Goal: Transaction & Acquisition: Obtain resource

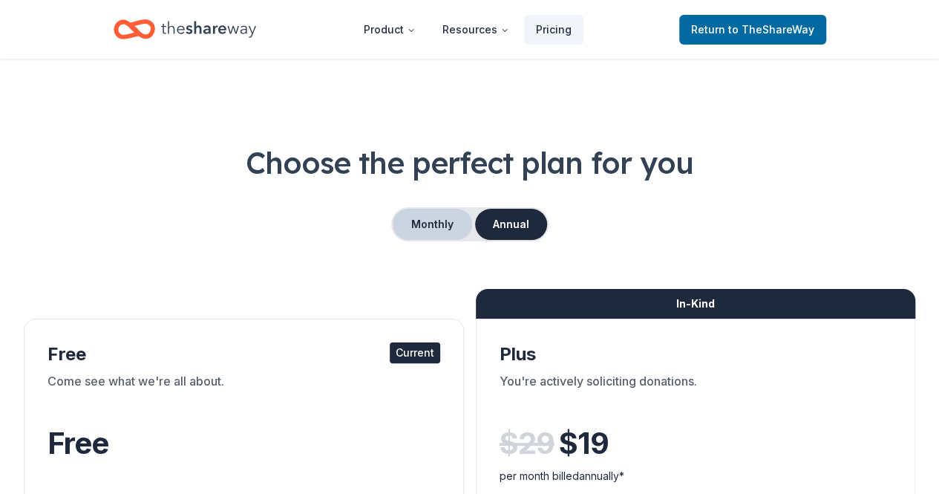
click at [438, 216] on button "Monthly" at bounding box center [432, 224] width 79 height 31
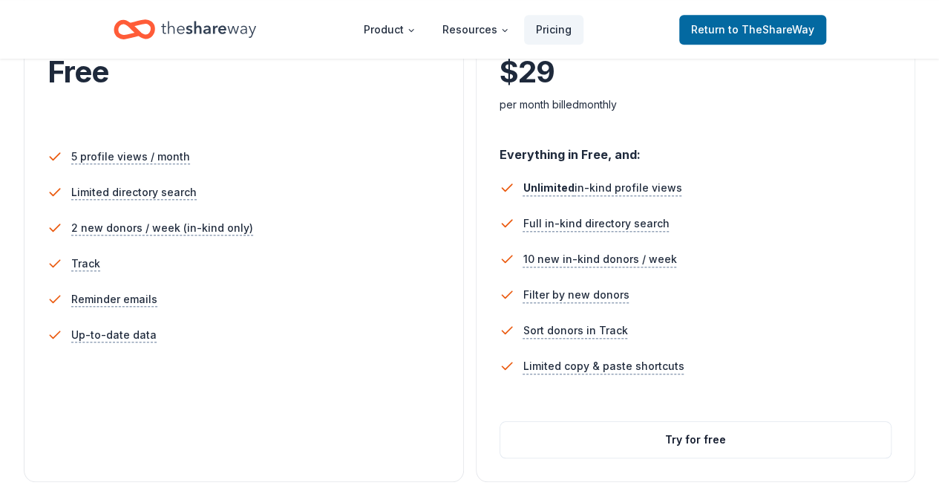
scroll to position [445, 0]
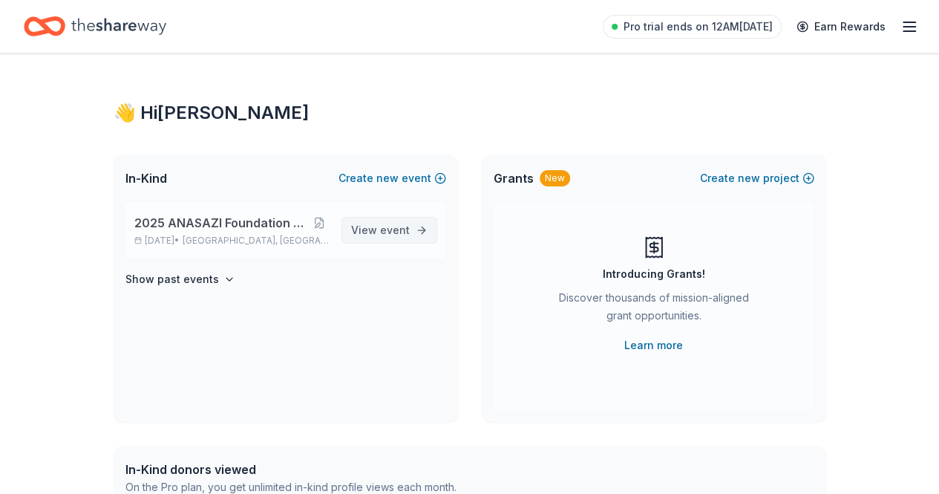
click at [396, 223] on span "View event" at bounding box center [380, 230] width 59 height 18
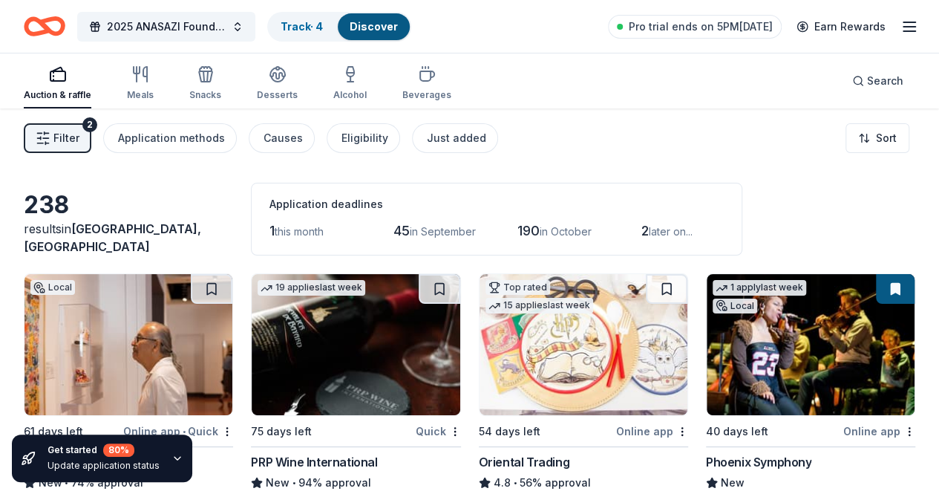
click at [174, 458] on icon "button" at bounding box center [177, 458] width 12 height 12
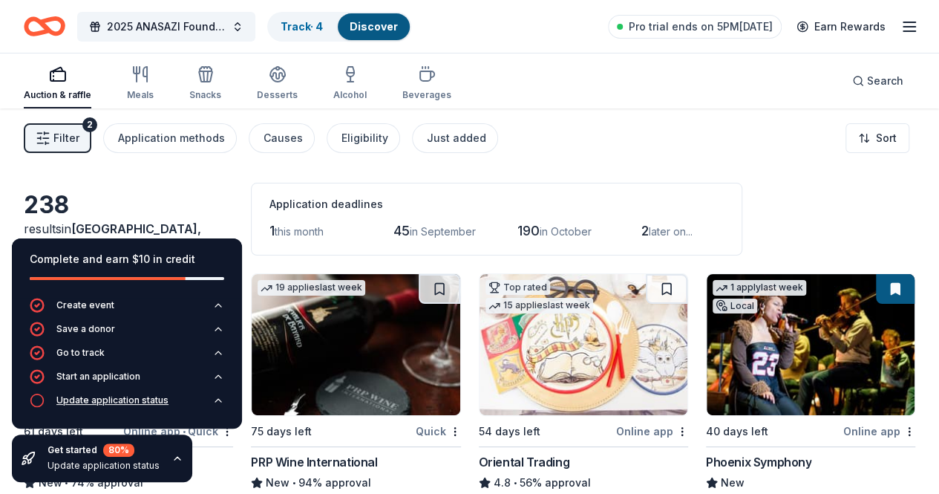
click at [157, 399] on div "Update application status" at bounding box center [112, 400] width 112 height 12
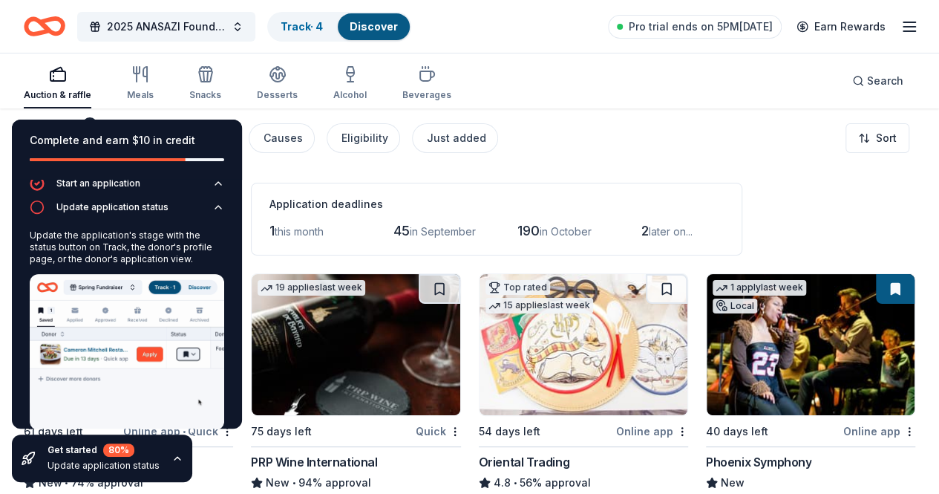
scroll to position [90, 0]
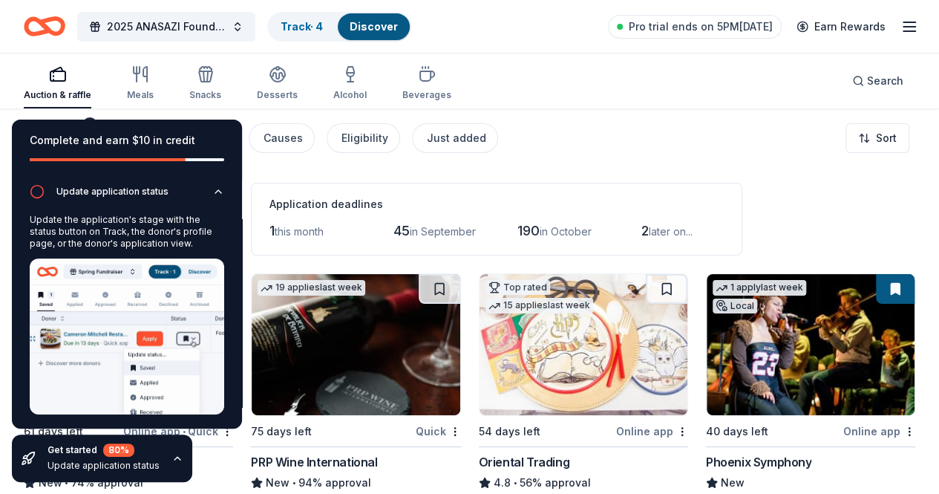
click at [656, 136] on div "Filter 2 Application methods Causes Eligibility Just added Sort" at bounding box center [469, 137] width 939 height 59
click at [323, 29] on link "Track · 4" at bounding box center [302, 26] width 42 height 13
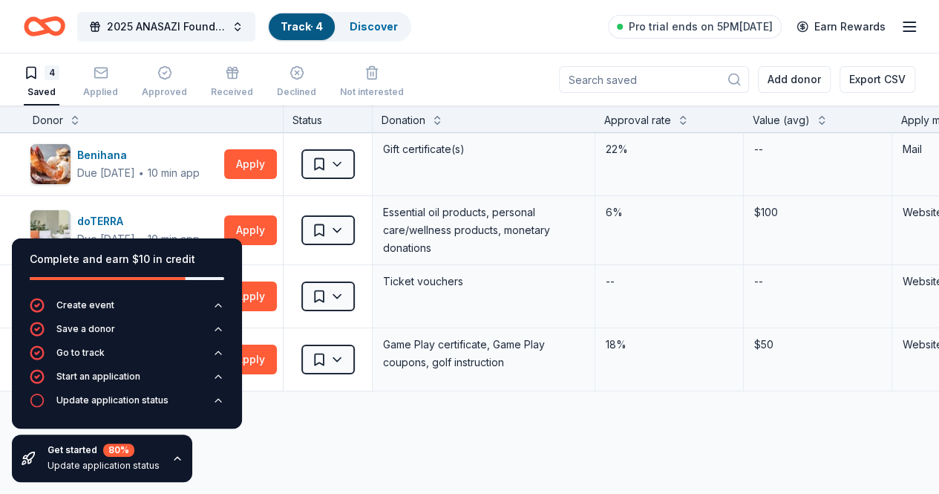
click at [644, 120] on div "Approval rate" at bounding box center [637, 120] width 67 height 18
click at [194, 204] on div "doTERRA Due in 52 days ∙ 10 min app Apply" at bounding box center [153, 230] width 259 height 68
click at [171, 457] on icon "button" at bounding box center [177, 458] width 12 height 12
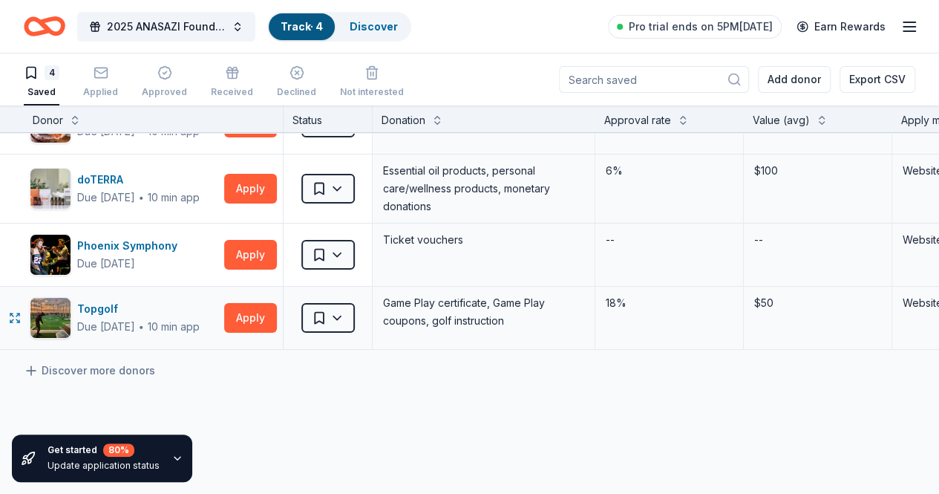
scroll to position [74, 0]
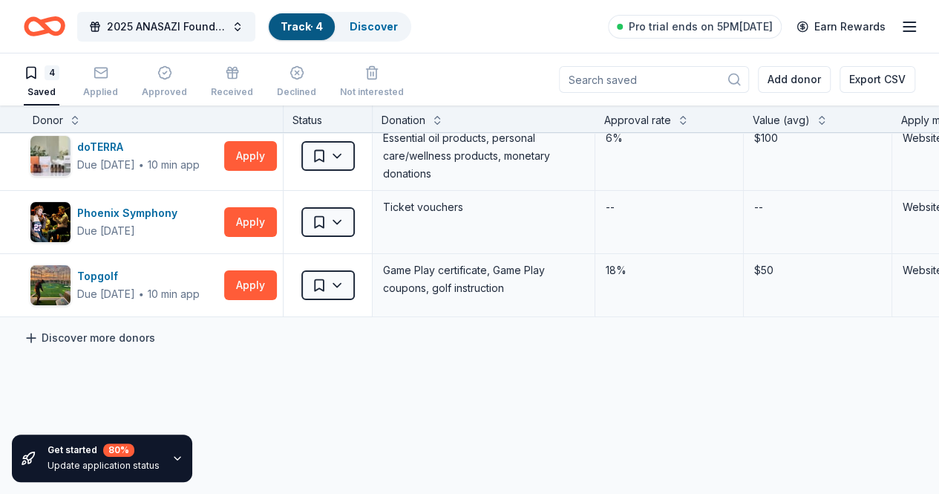
click at [138, 336] on link "Discover more donors" at bounding box center [89, 338] width 131 height 18
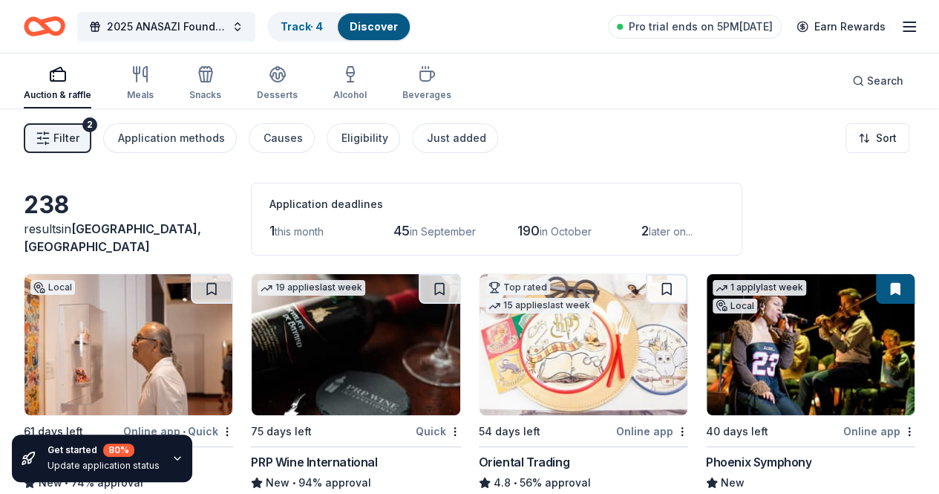
click at [275, 229] on span "this month" at bounding box center [299, 231] width 49 height 13
click at [410, 226] on span "in September" at bounding box center [443, 231] width 66 height 13
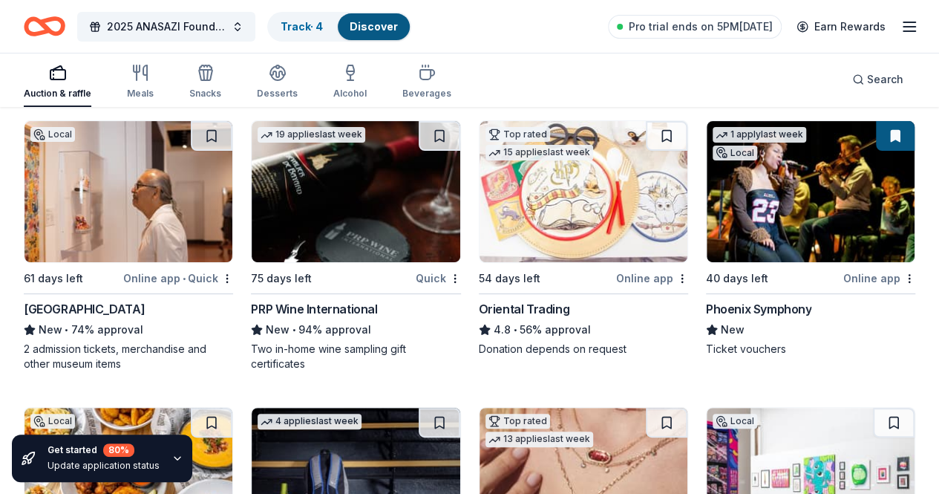
scroll to position [148, 0]
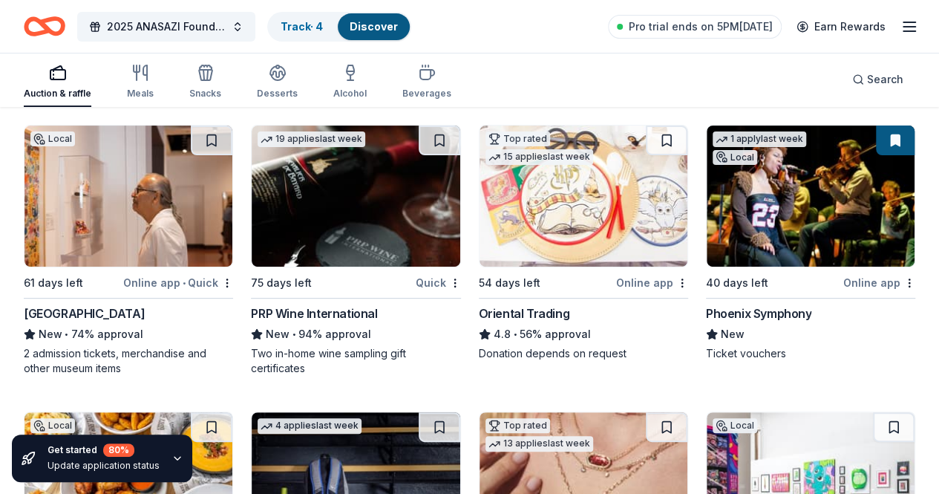
click at [123, 281] on div "Online app • Quick" at bounding box center [178, 282] width 110 height 19
click at [906, 25] on div "2025 ANASAZI Foundation Scholarship Gala Track · 4 Discover Pro trial ends on 5…" at bounding box center [469, 26] width 939 height 53
click at [901, 24] on icon "button" at bounding box center [910, 27] width 18 height 18
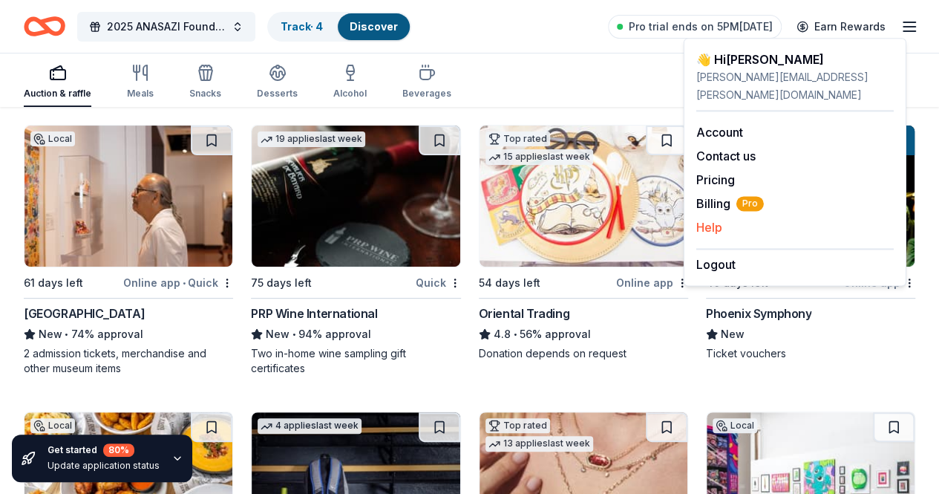
click at [731, 218] on div "Help" at bounding box center [794, 227] width 197 height 18
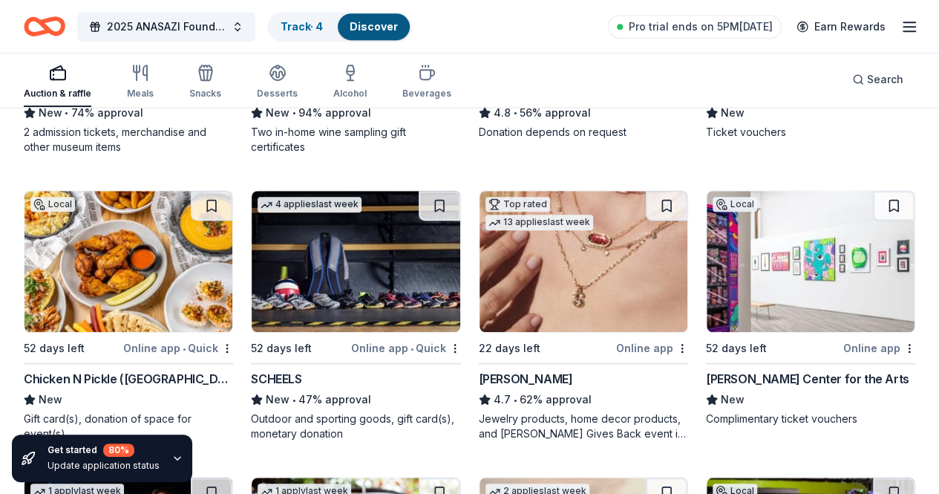
scroll to position [74, 0]
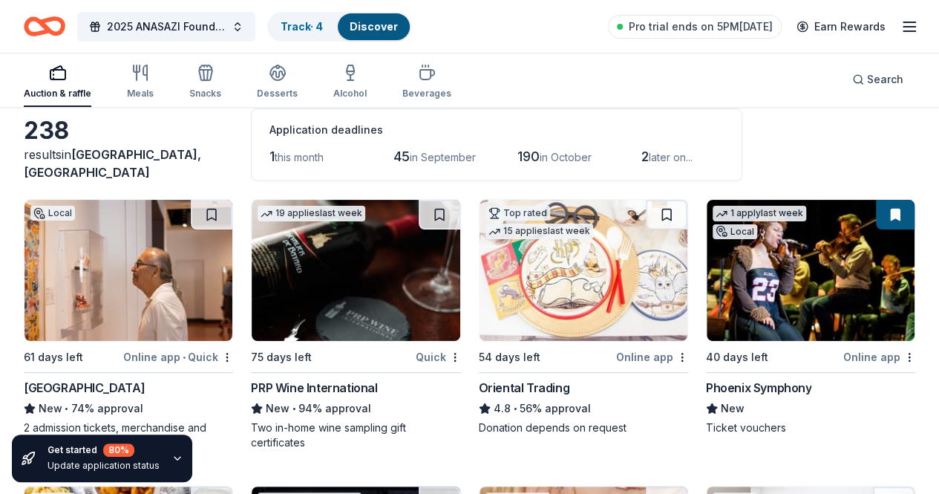
click at [903, 27] on icon "button" at bounding box center [910, 27] width 18 height 18
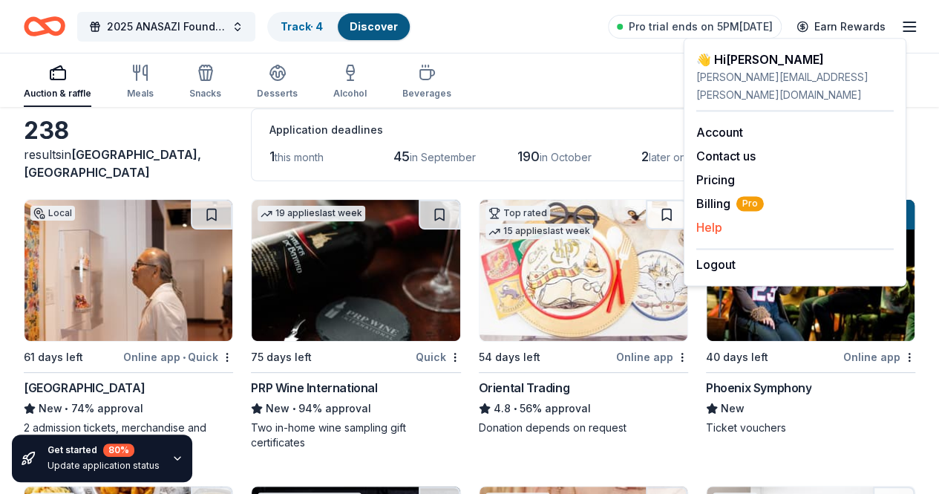
click at [705, 218] on button "Help" at bounding box center [709, 227] width 26 height 18
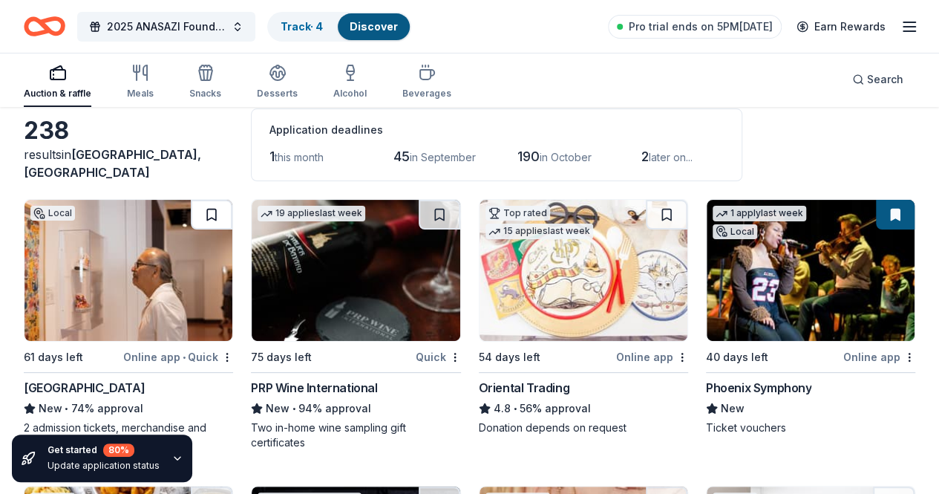
click at [191, 211] on button at bounding box center [212, 215] width 42 height 30
click at [876, 213] on button at bounding box center [895, 215] width 39 height 30
click at [876, 212] on button at bounding box center [895, 215] width 39 height 30
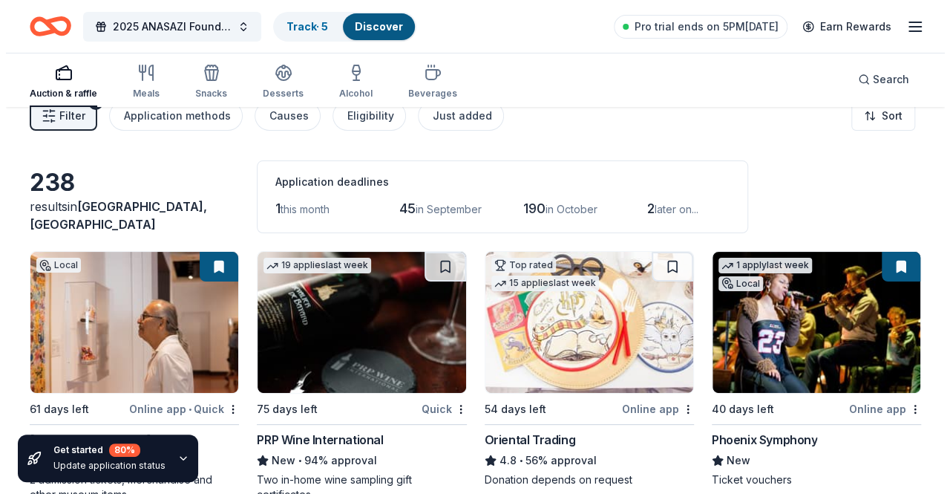
scroll to position [0, 0]
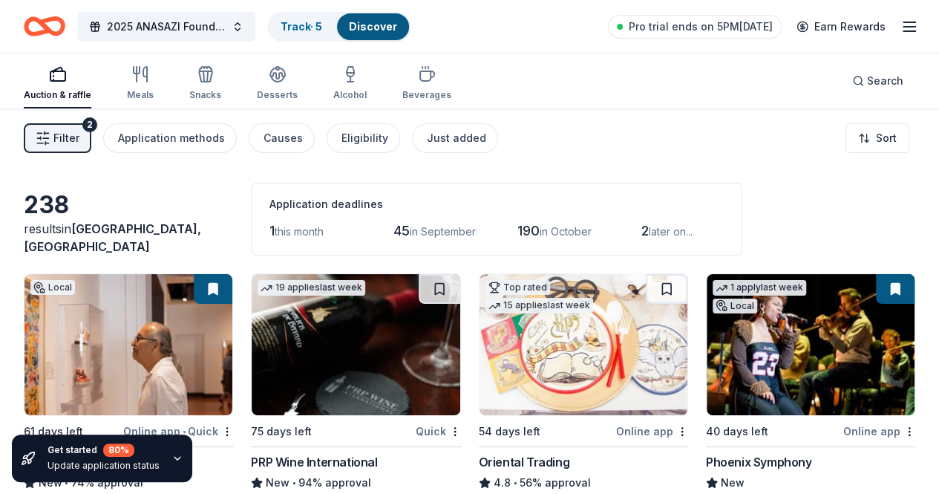
click at [73, 132] on span "Filter" at bounding box center [66, 138] width 26 height 18
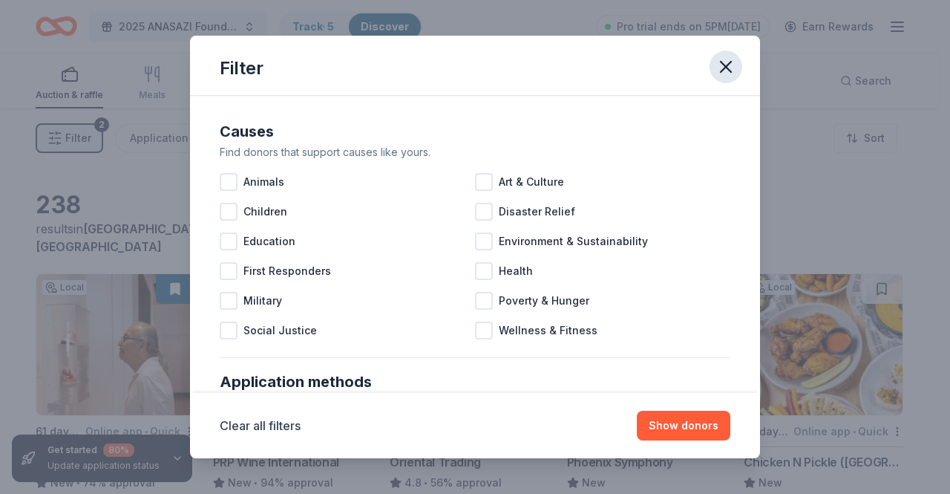
click at [731, 56] on button "button" at bounding box center [726, 66] width 33 height 33
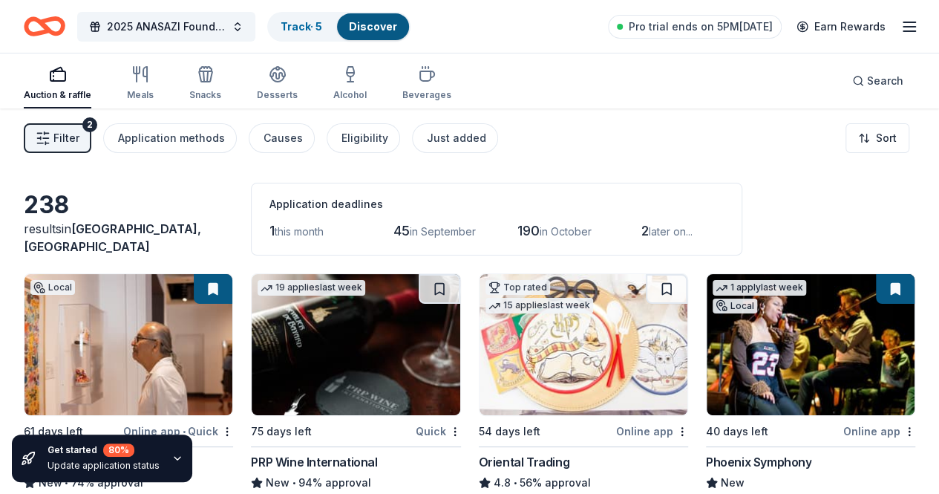
click at [49, 131] on icon "button" at bounding box center [43, 138] width 15 height 15
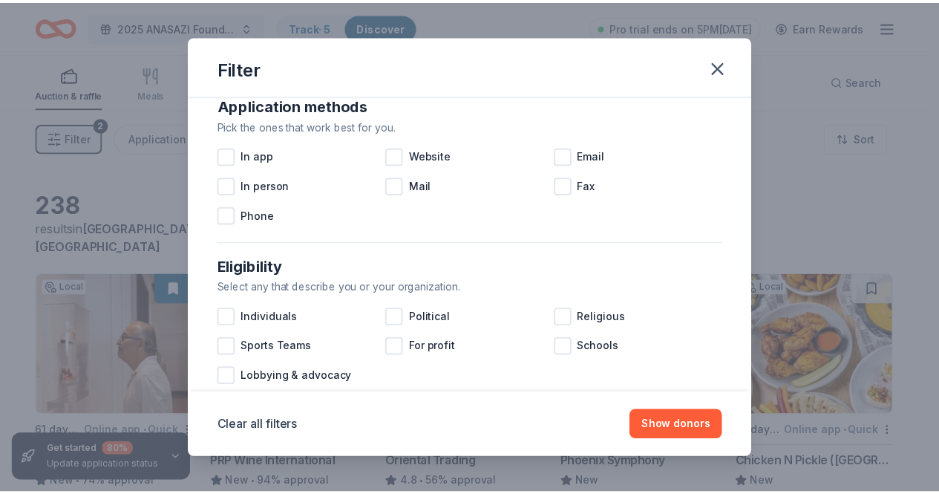
scroll to position [297, 0]
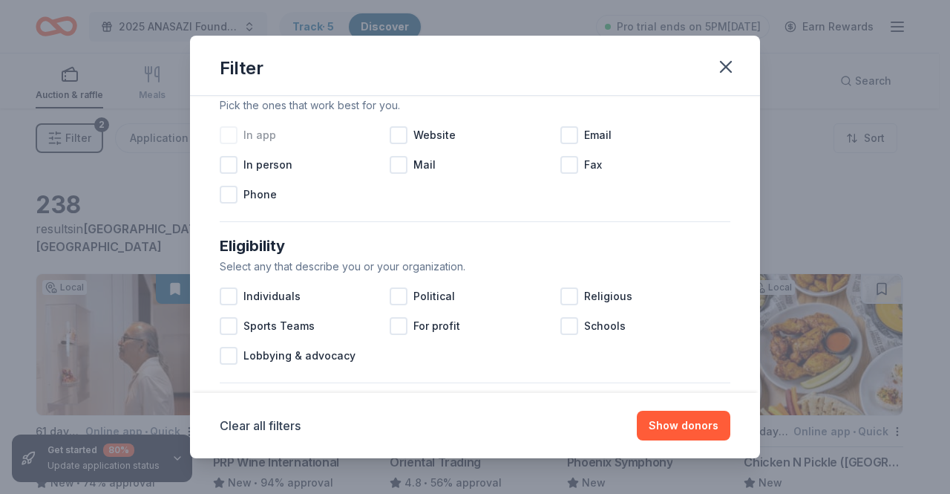
click at [229, 134] on div at bounding box center [229, 135] width 18 height 18
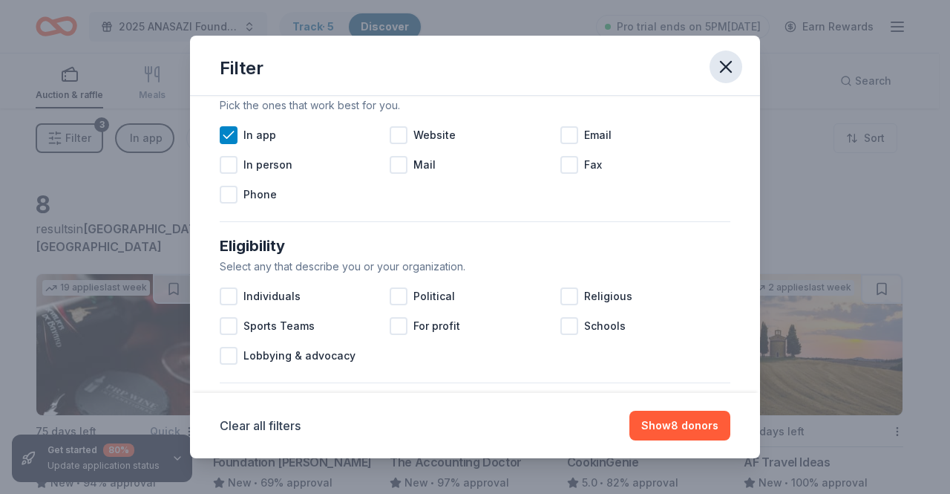
click at [725, 65] on icon "button" at bounding box center [726, 67] width 10 height 10
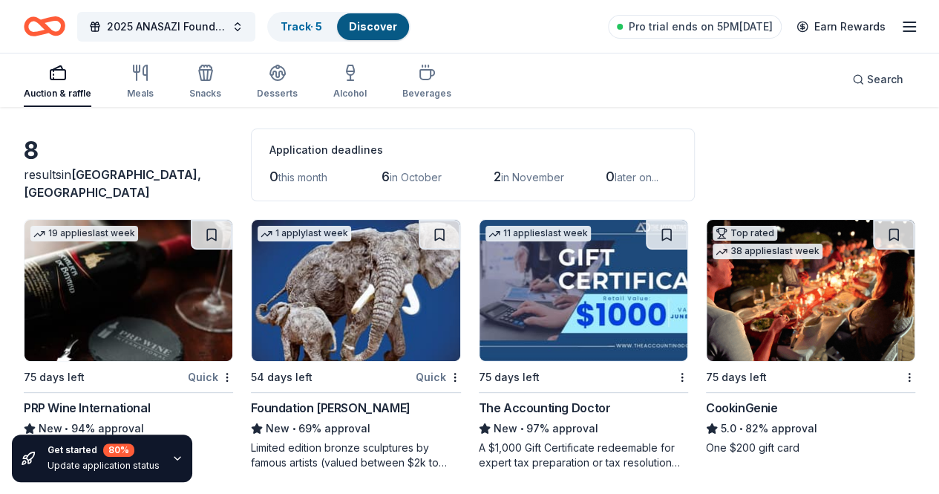
scroll to position [148, 0]
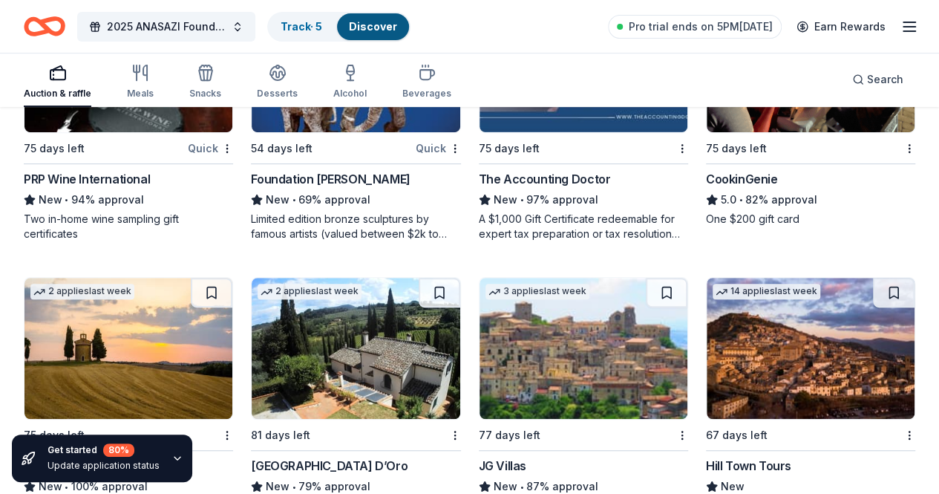
scroll to position [345, 0]
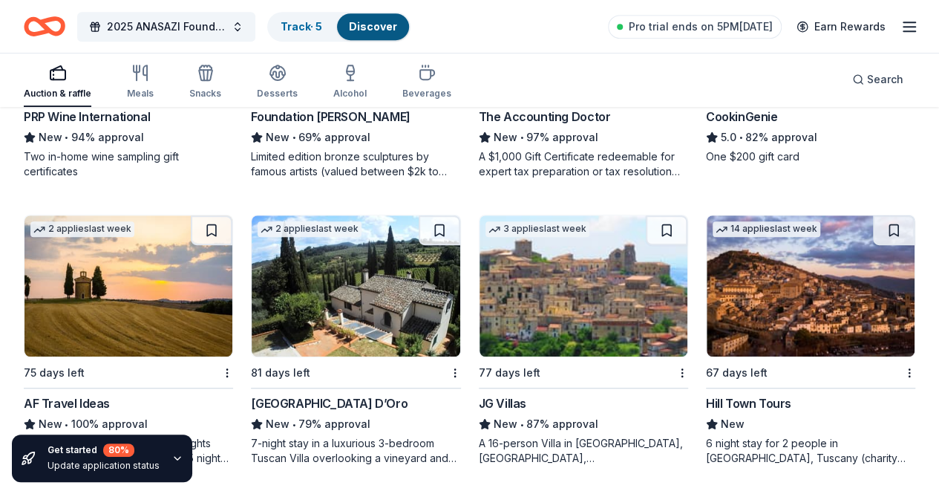
click at [479, 367] on div "77 days left" at bounding box center [510, 373] width 62 height 18
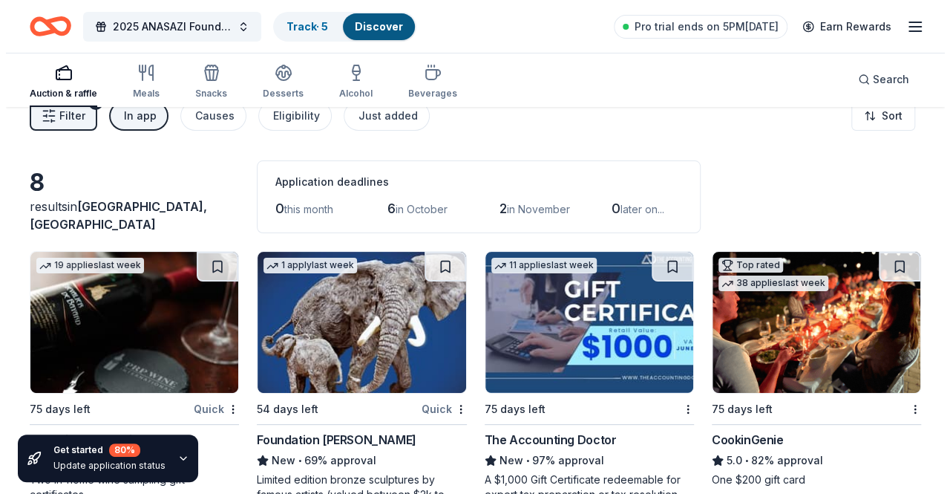
scroll to position [0, 0]
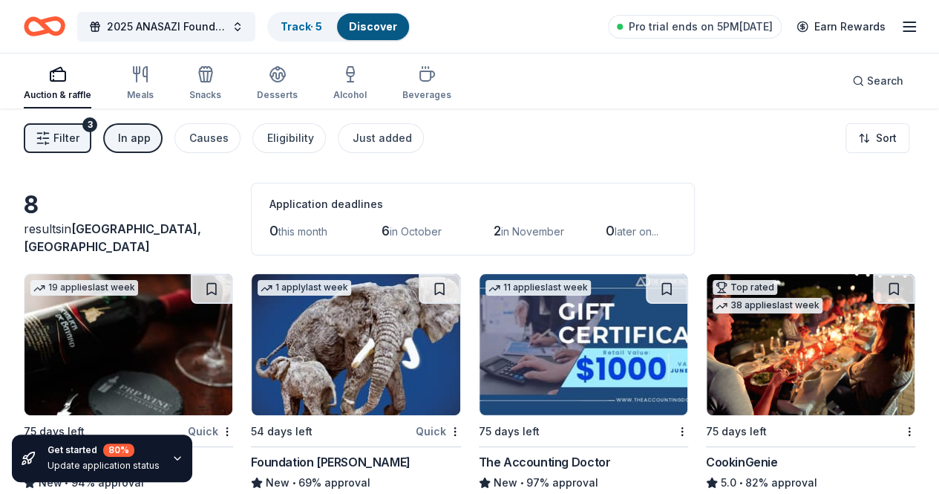
click at [94, 128] on div "3" at bounding box center [89, 124] width 15 height 15
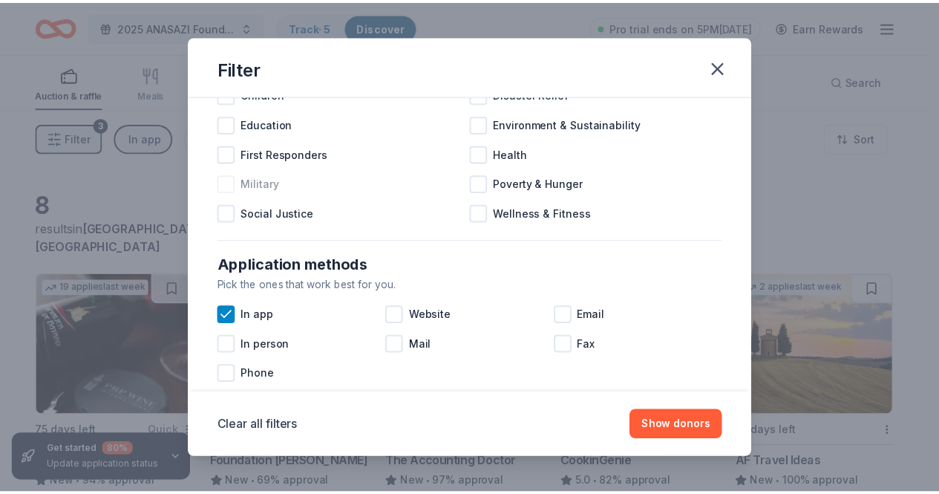
scroll to position [148, 0]
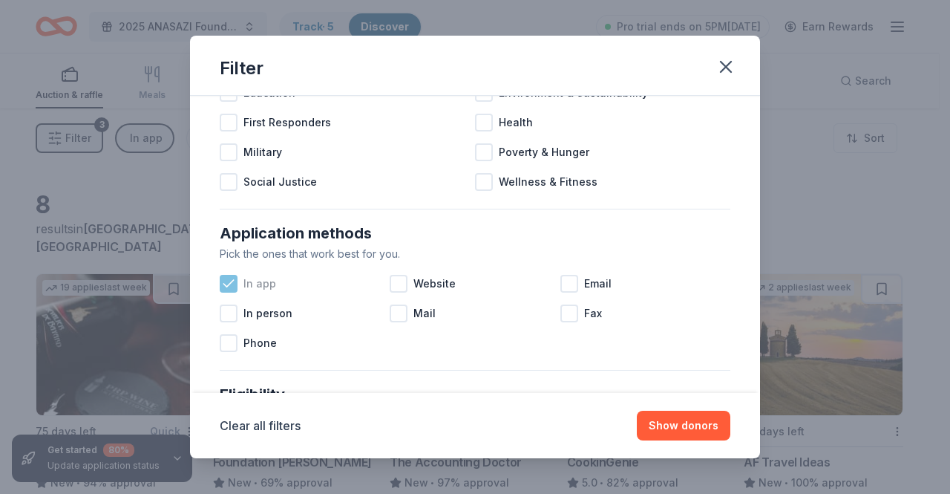
click at [229, 281] on icon at bounding box center [228, 283] width 15 height 15
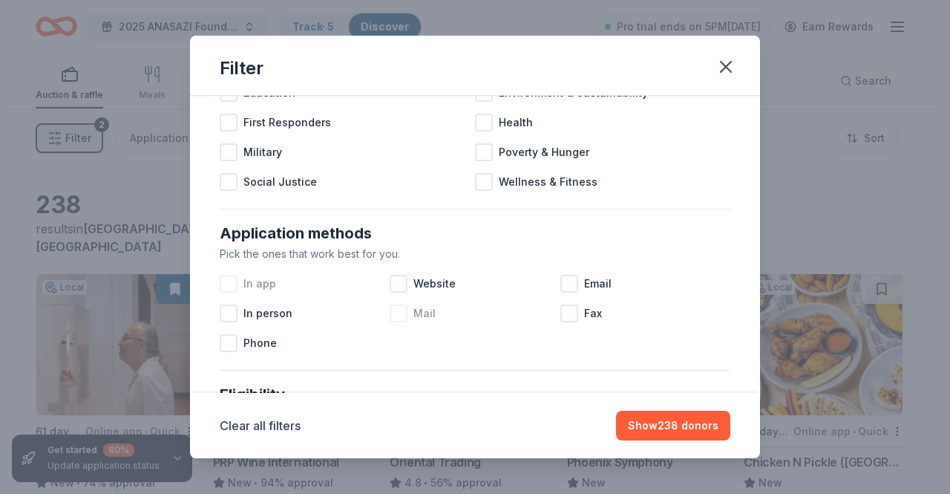
click at [399, 308] on div at bounding box center [399, 313] width 18 height 18
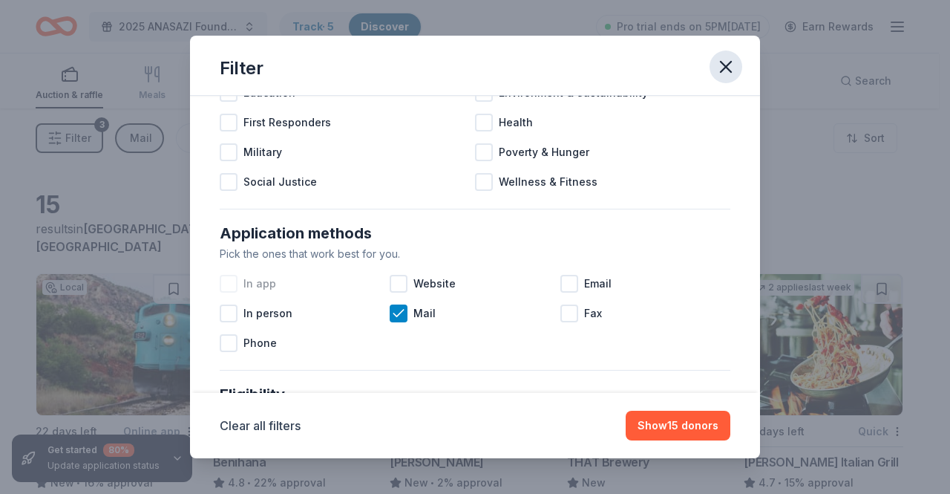
click at [715, 62] on button "button" at bounding box center [726, 66] width 33 height 33
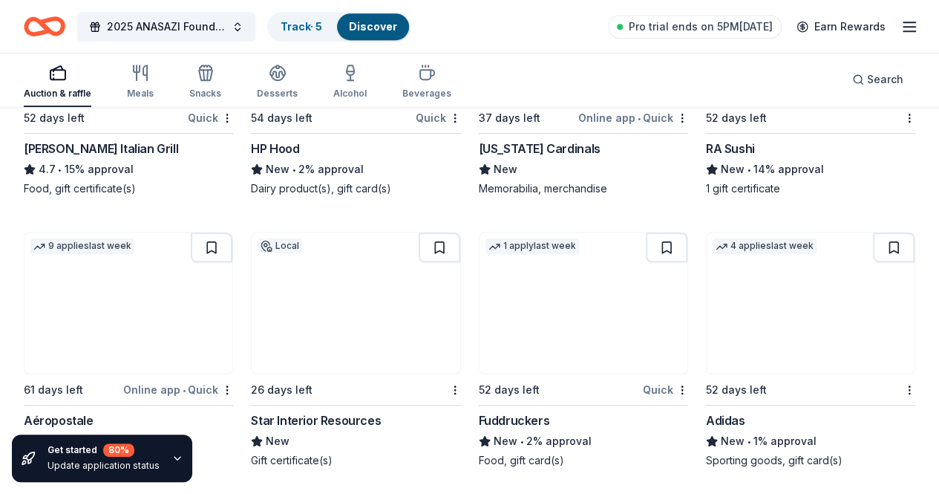
scroll to position [601, 0]
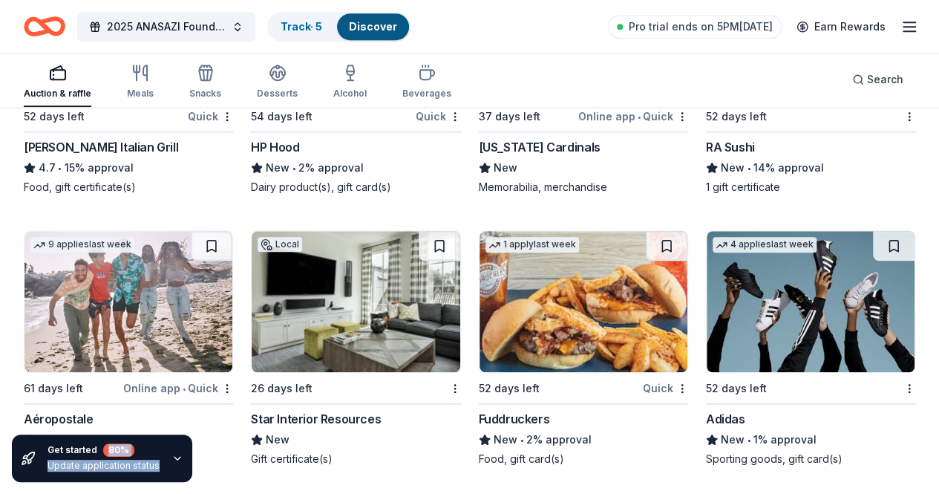
drag, startPoint x: 141, startPoint y: 442, endPoint x: 366, endPoint y: 423, distance: 225.8
click at [366, 423] on div "Get started 80 % Update application status 15 results in Mesa, AZ Application d…" at bounding box center [469, 137] width 939 height 1261
click at [480, 310] on img at bounding box center [584, 301] width 208 height 141
click at [174, 455] on icon "button" at bounding box center [177, 458] width 12 height 12
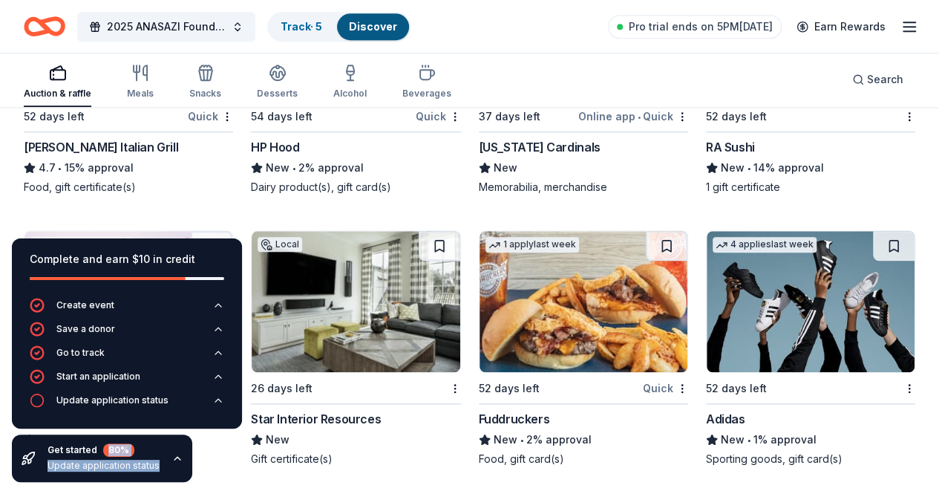
click at [239, 203] on div "Local 22 days left Online app Verde Canyon Railroad New • 16% approval Gift pas…" at bounding box center [470, 205] width 892 height 1066
click at [171, 460] on icon "button" at bounding box center [177, 458] width 12 height 12
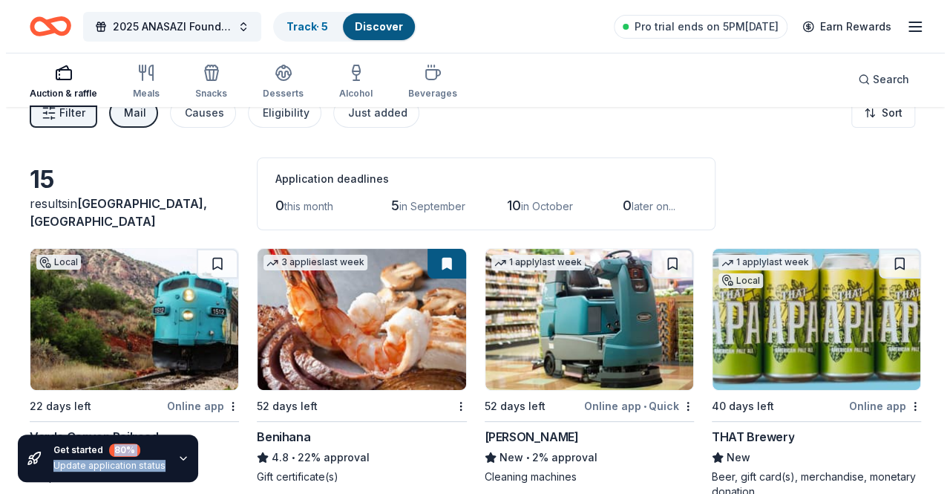
scroll to position [0, 0]
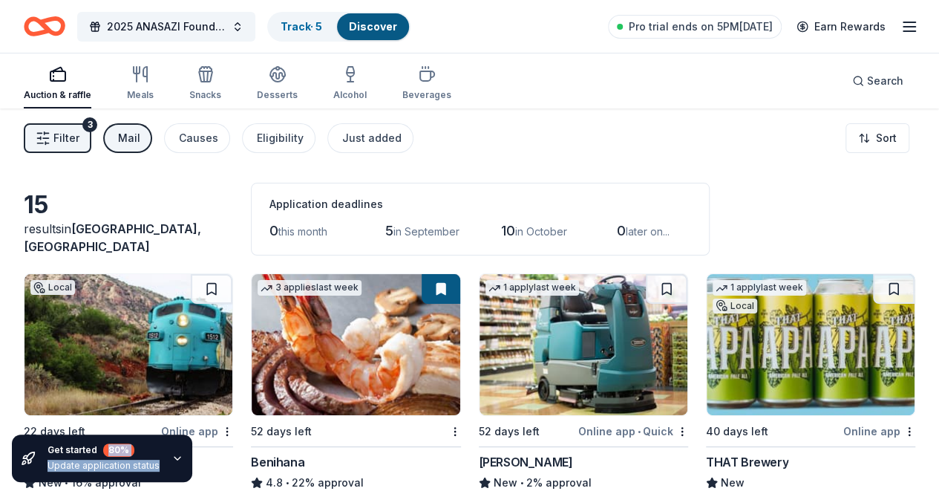
click at [79, 140] on span "Filter" at bounding box center [66, 138] width 26 height 18
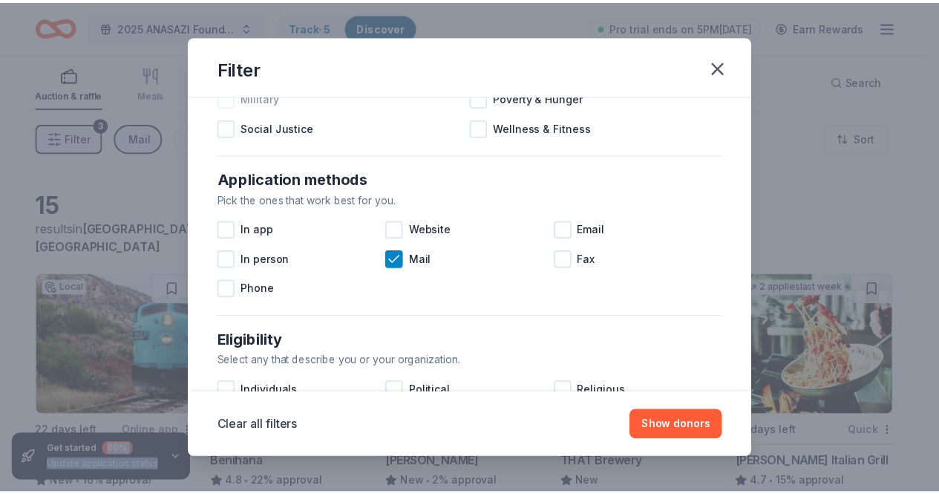
scroll to position [223, 0]
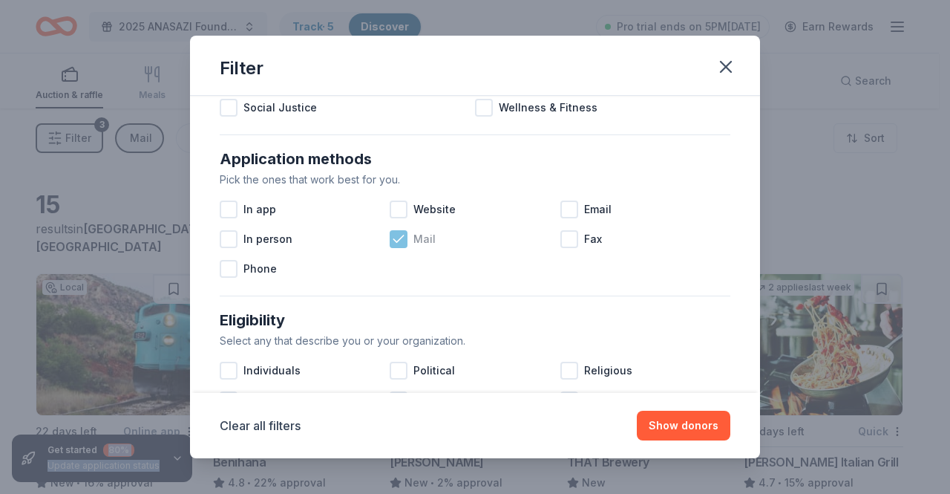
click at [391, 232] on icon at bounding box center [398, 239] width 15 height 15
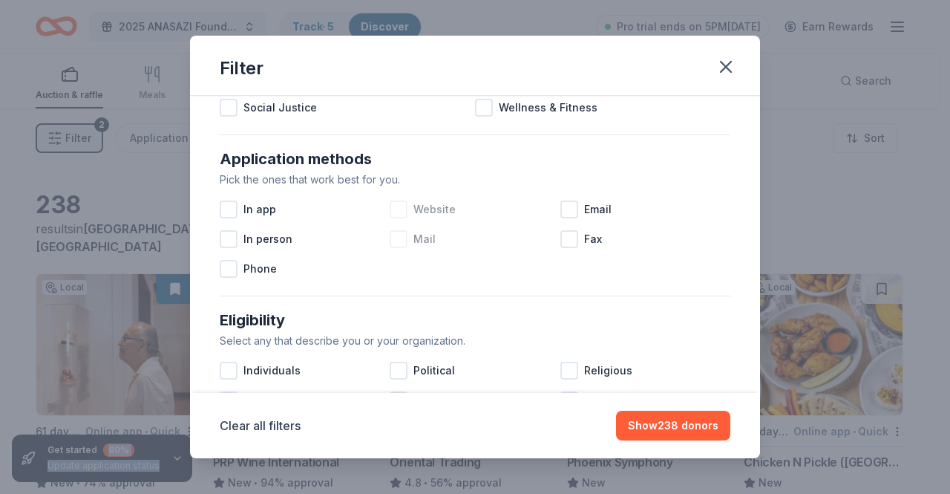
click at [395, 206] on div at bounding box center [399, 209] width 18 height 18
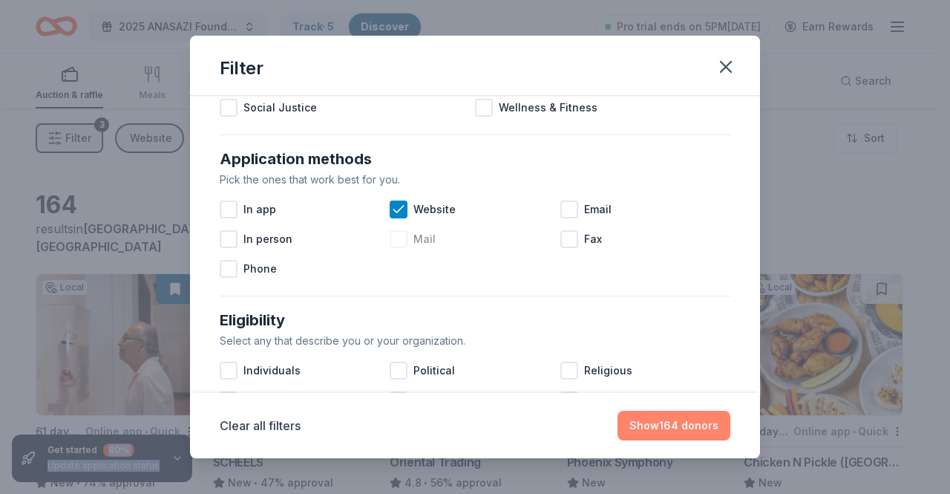
click at [687, 416] on button "Show 164 donors" at bounding box center [674, 426] width 113 height 30
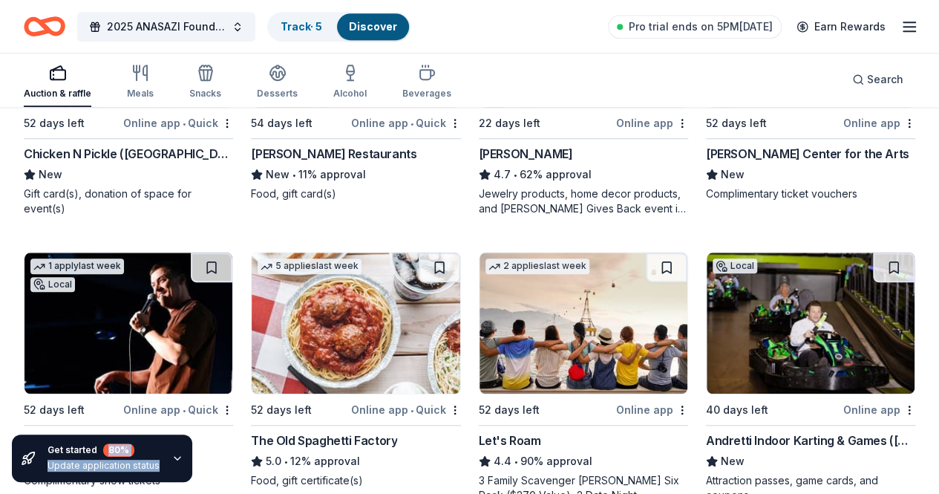
scroll to position [668, 0]
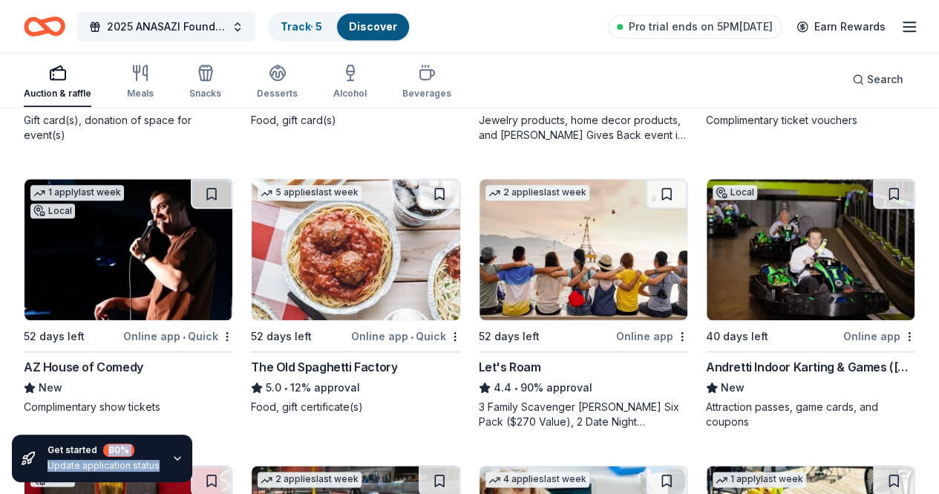
click at [616, 339] on div "Online app" at bounding box center [652, 336] width 72 height 19
click at [843, 335] on div "Online app" at bounding box center [879, 336] width 72 height 19
click at [873, 187] on button at bounding box center [894, 194] width 42 height 30
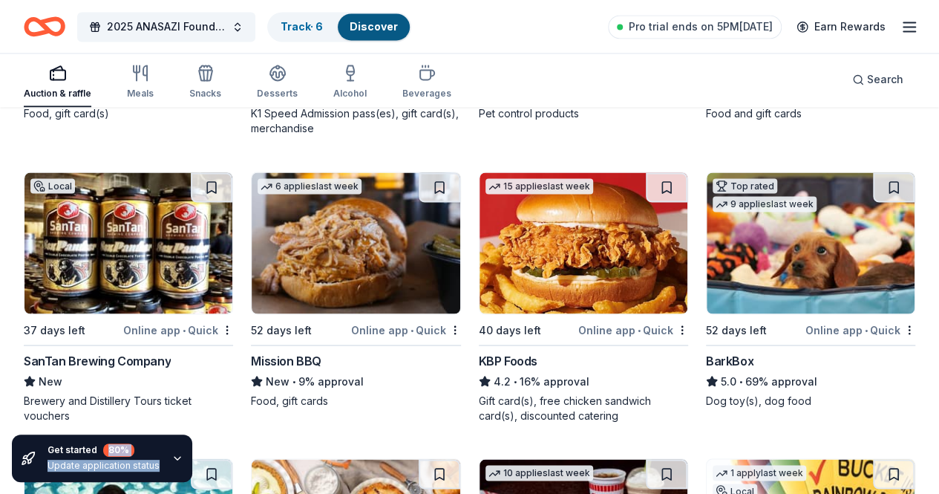
scroll to position [1262, 0]
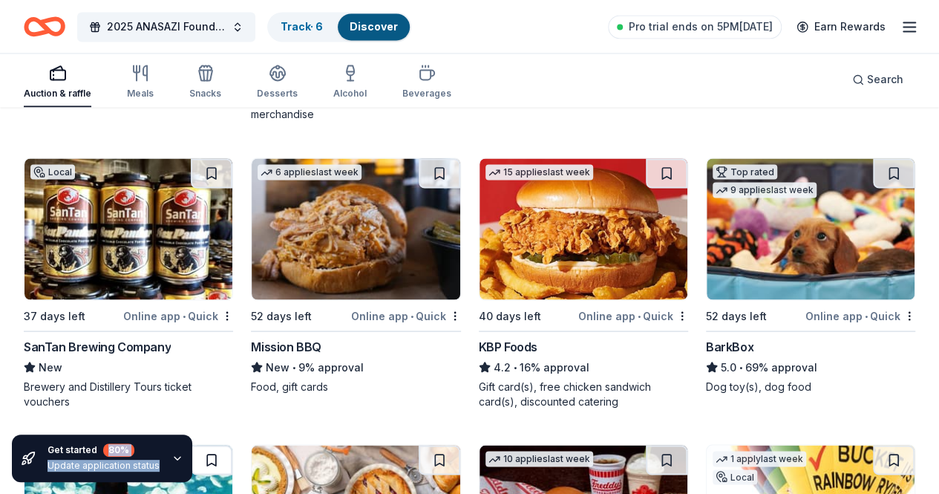
click at [191, 445] on button at bounding box center [212, 460] width 42 height 30
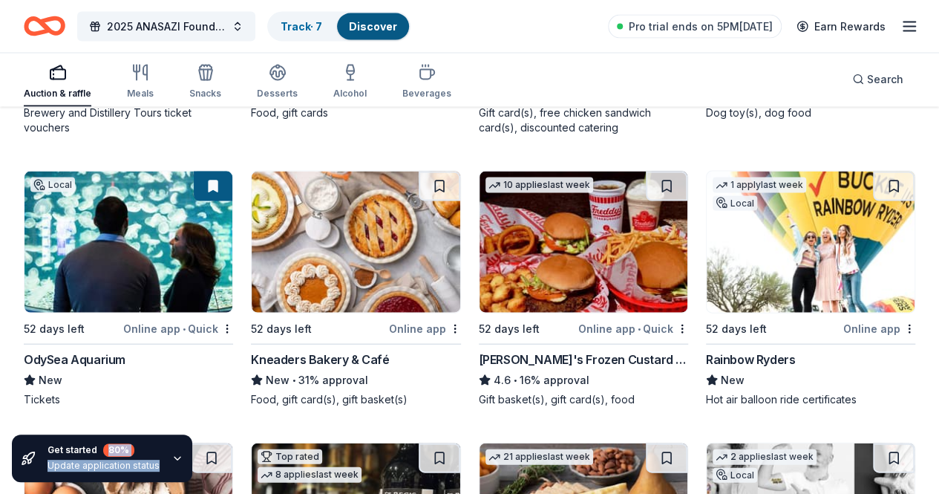
scroll to position [1559, 0]
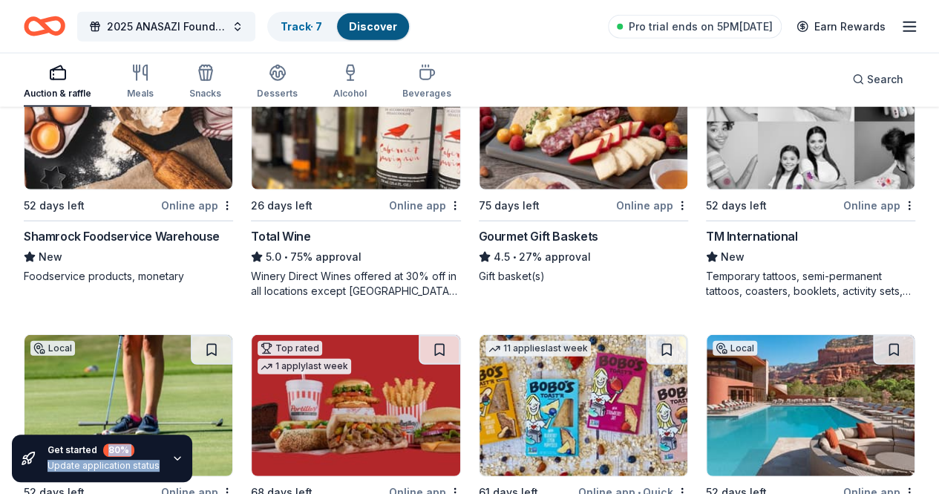
scroll to position [1856, 0]
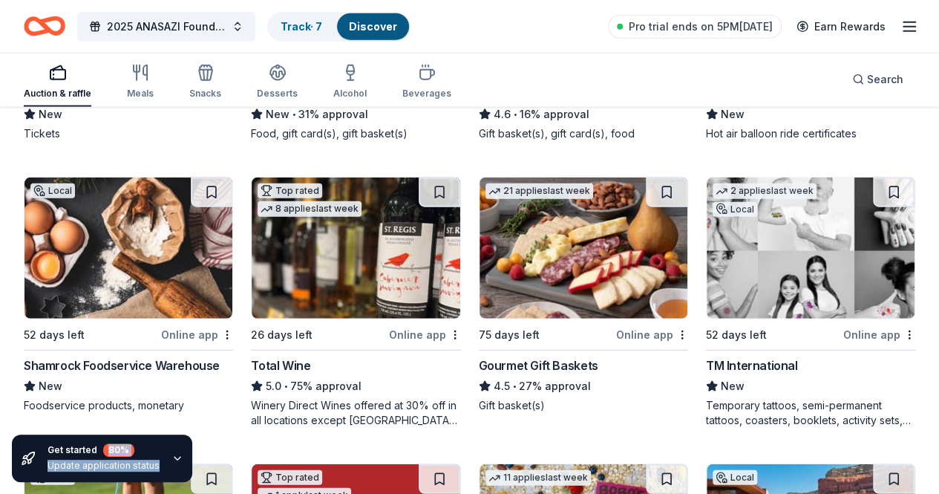
scroll to position [1782, 0]
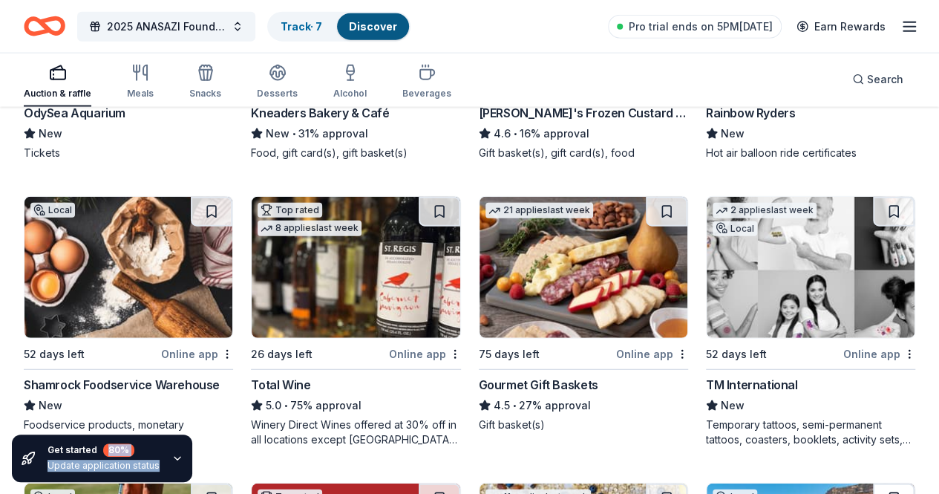
click at [873, 483] on button at bounding box center [894, 498] width 42 height 30
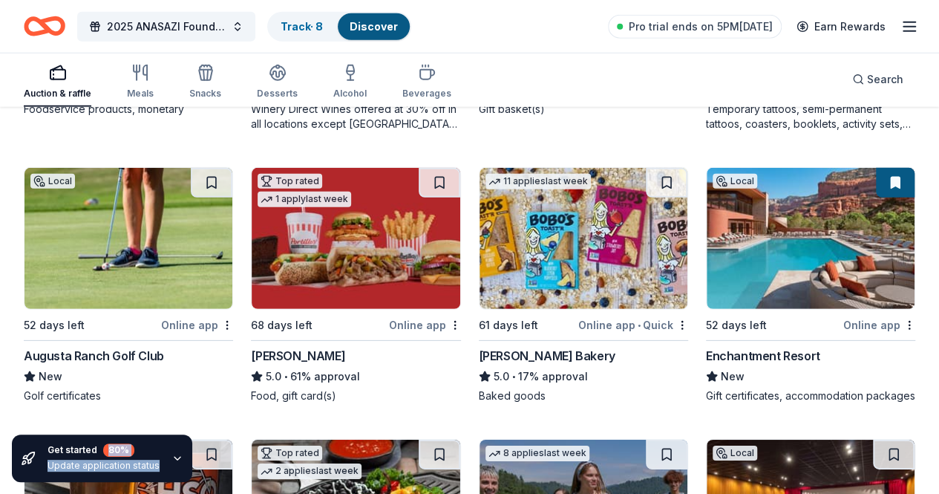
scroll to position [2079, 0]
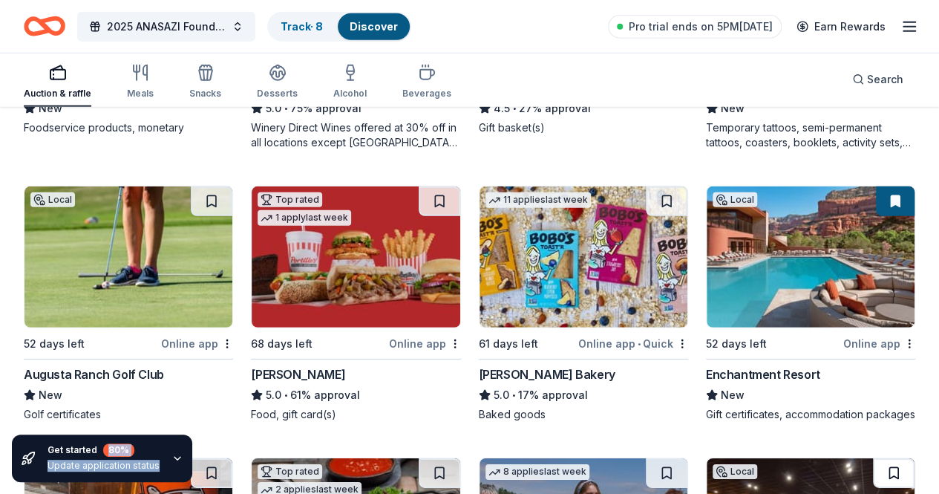
click at [873, 458] on button at bounding box center [894, 473] width 42 height 30
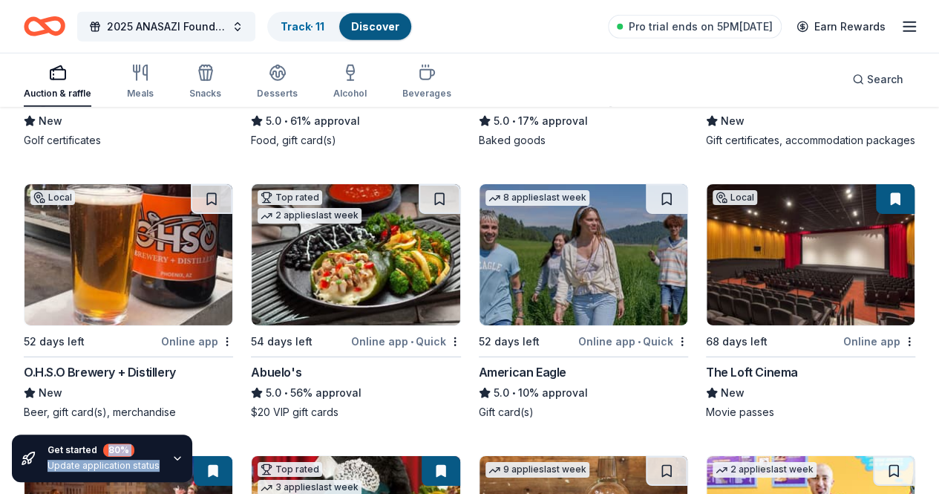
scroll to position [2376, 0]
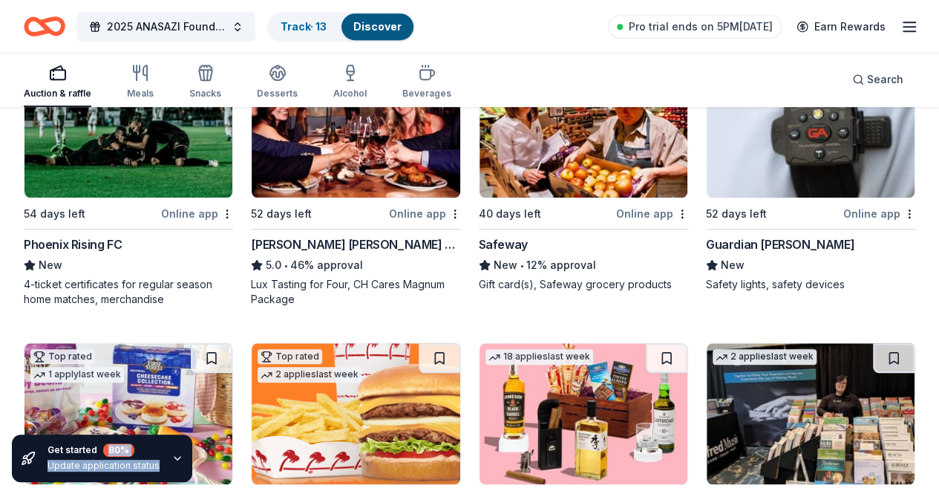
scroll to position [3298, 0]
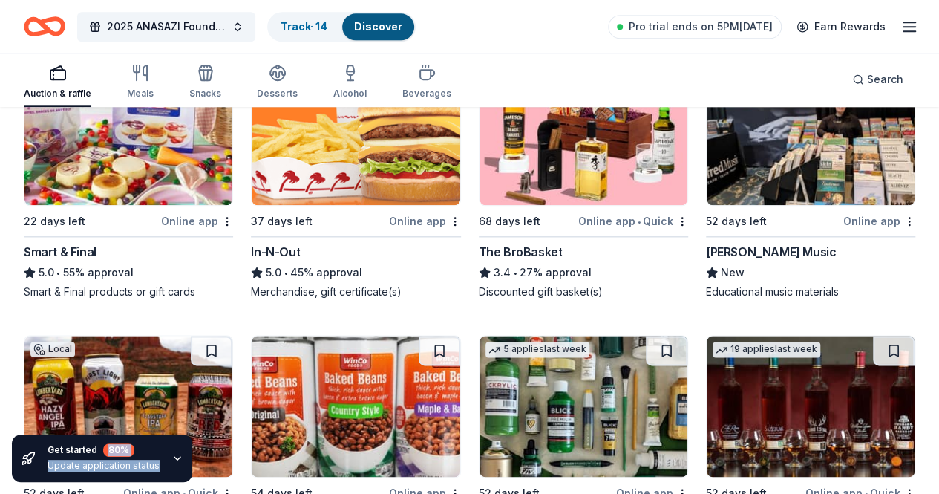
scroll to position [3595, 0]
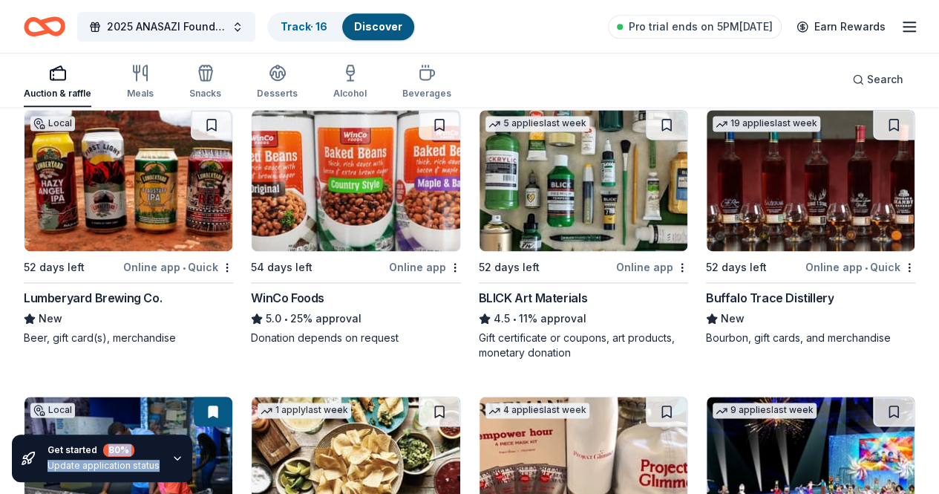
scroll to position [3817, 0]
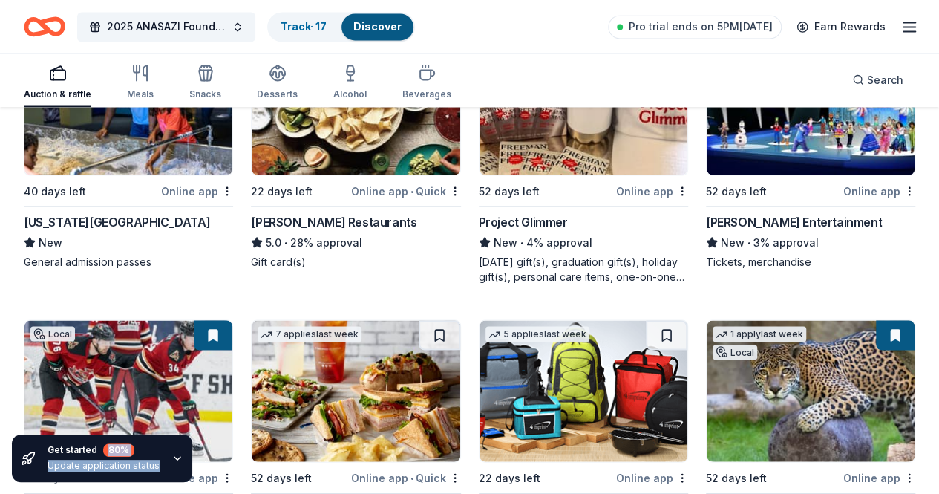
scroll to position [4189, 0]
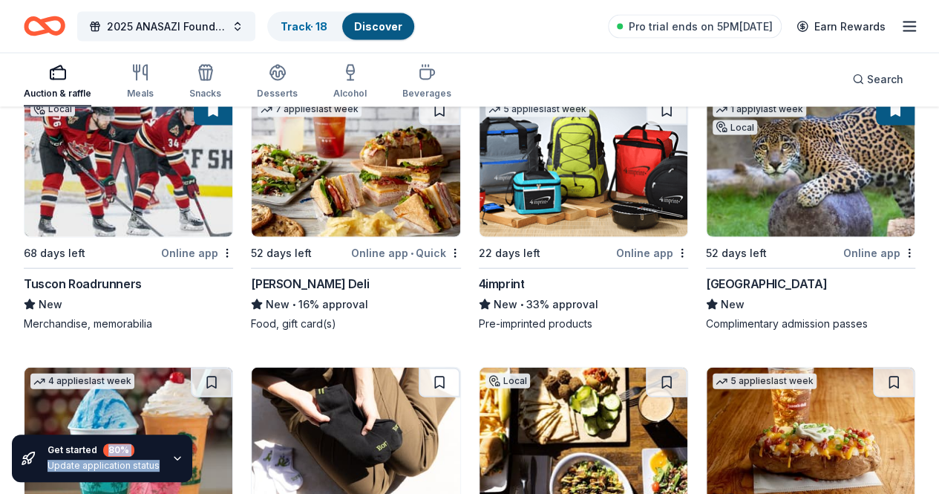
scroll to position [4411, 0]
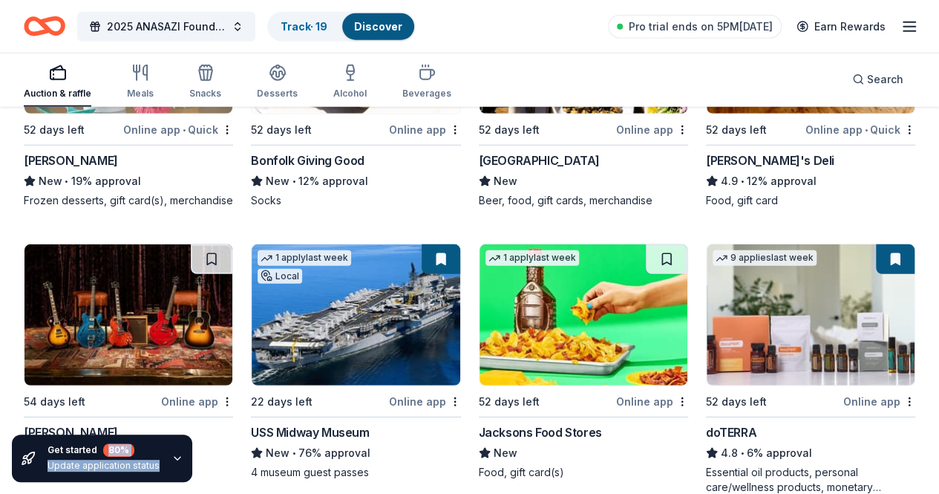
scroll to position [4708, 0]
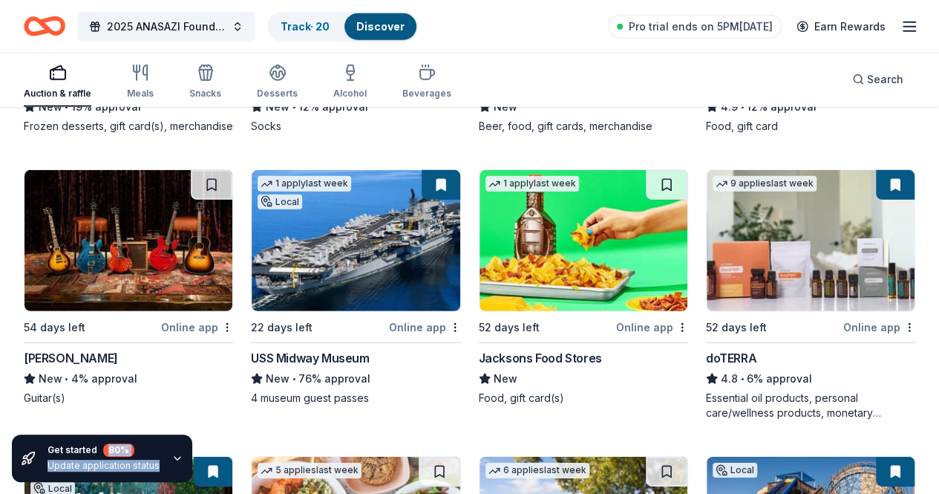
scroll to position [4931, 0]
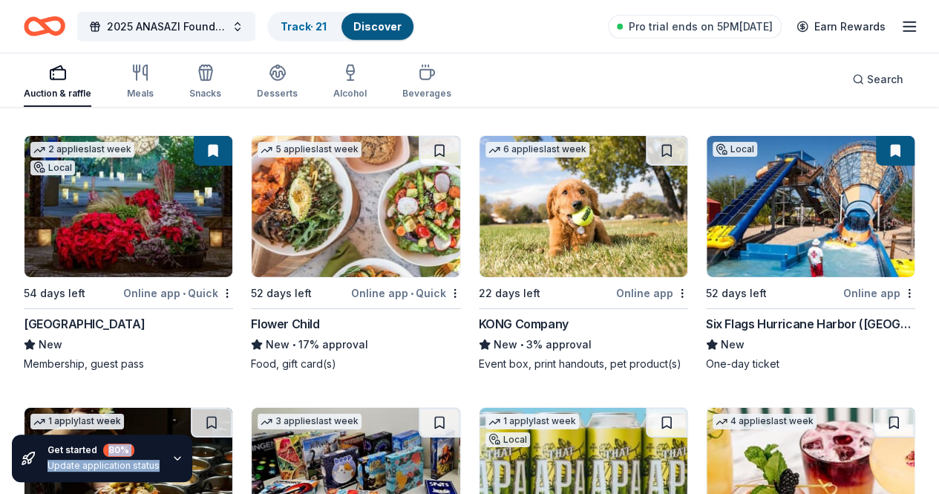
scroll to position [5228, 0]
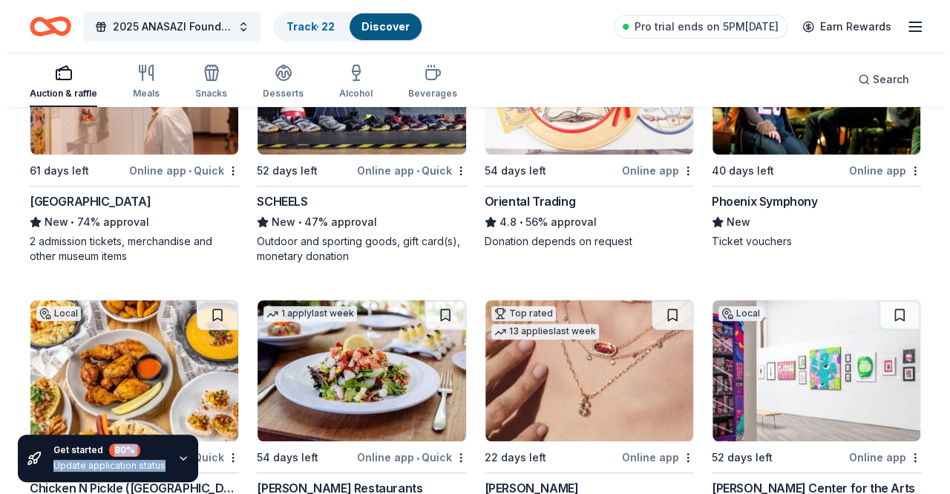
scroll to position [0, 0]
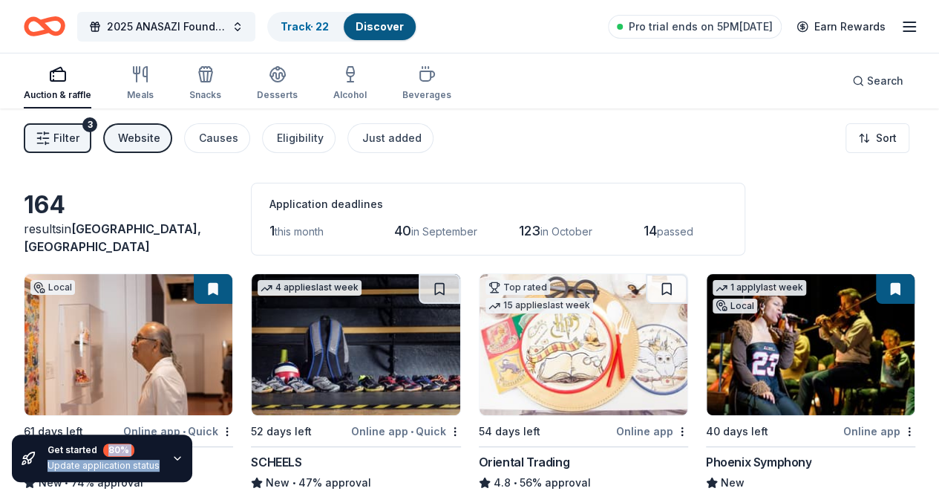
click at [79, 134] on span "Filter" at bounding box center [66, 138] width 26 height 18
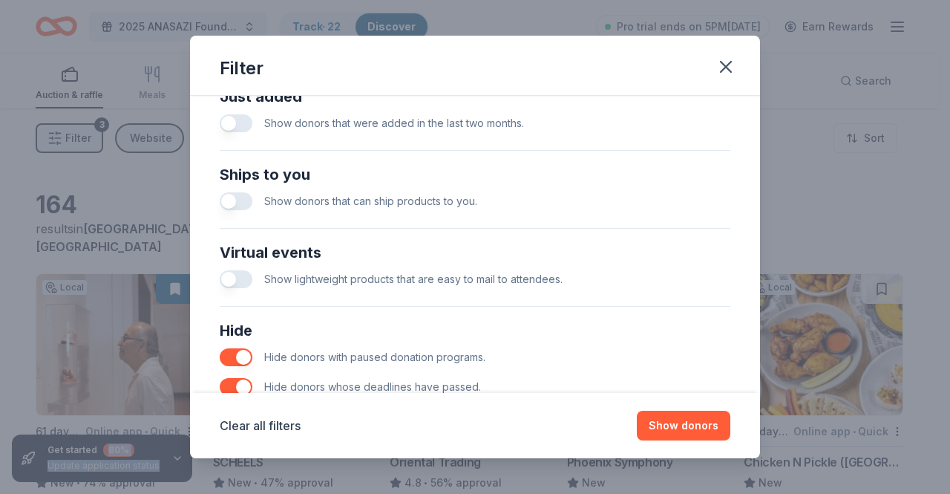
scroll to position [679, 0]
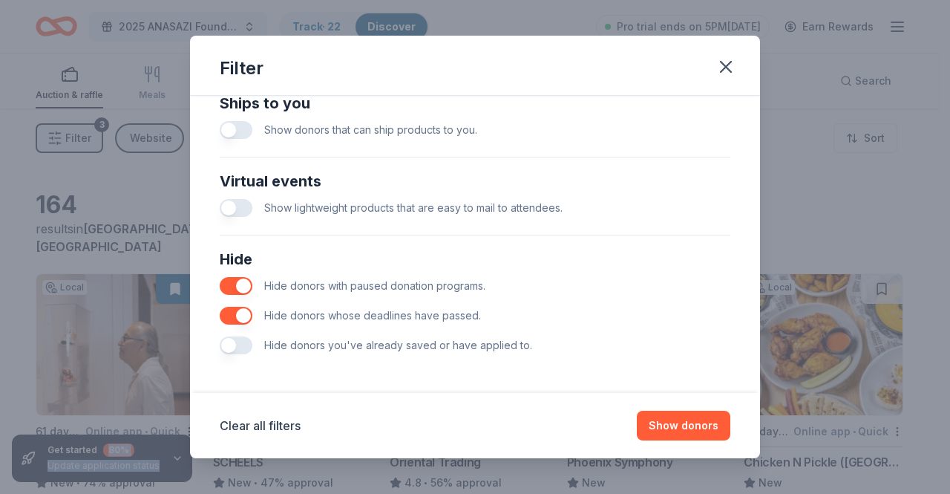
click at [237, 311] on button "button" at bounding box center [236, 316] width 33 height 18
click at [231, 286] on button "button" at bounding box center [236, 286] width 33 height 18
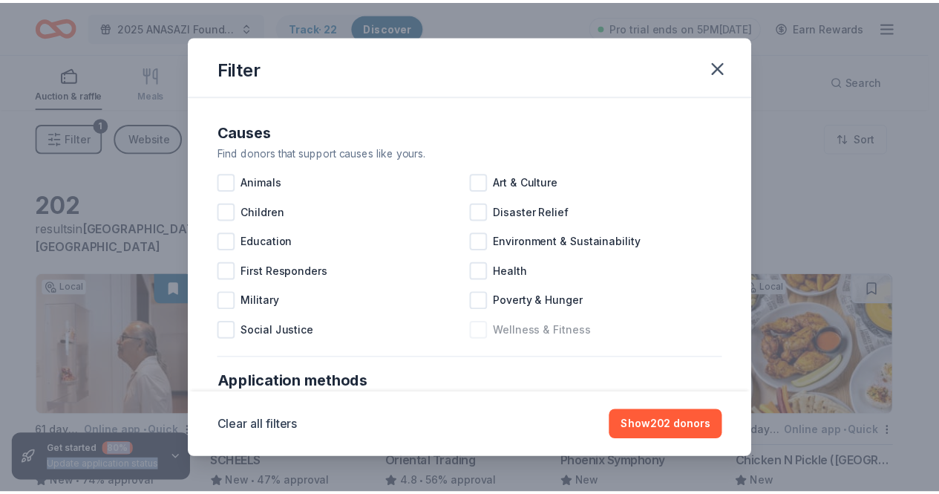
scroll to position [148, 0]
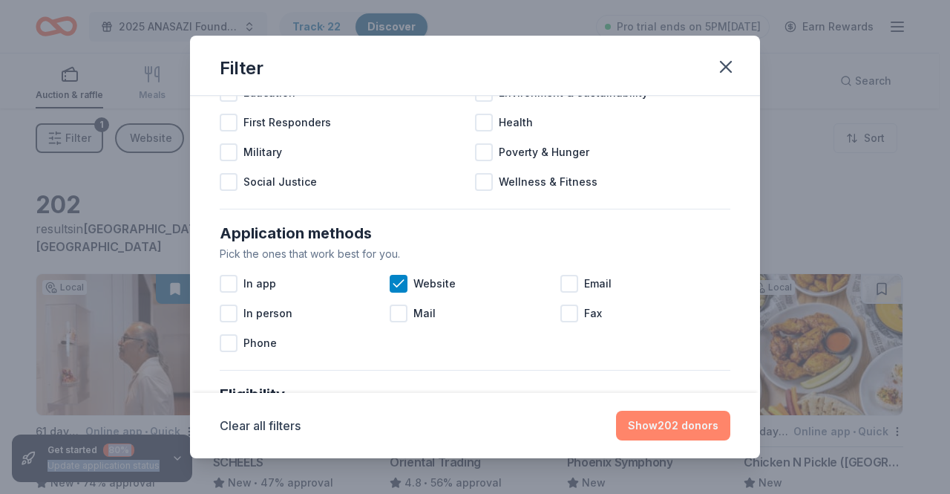
click at [664, 422] on button "Show 202 donors" at bounding box center [673, 426] width 114 height 30
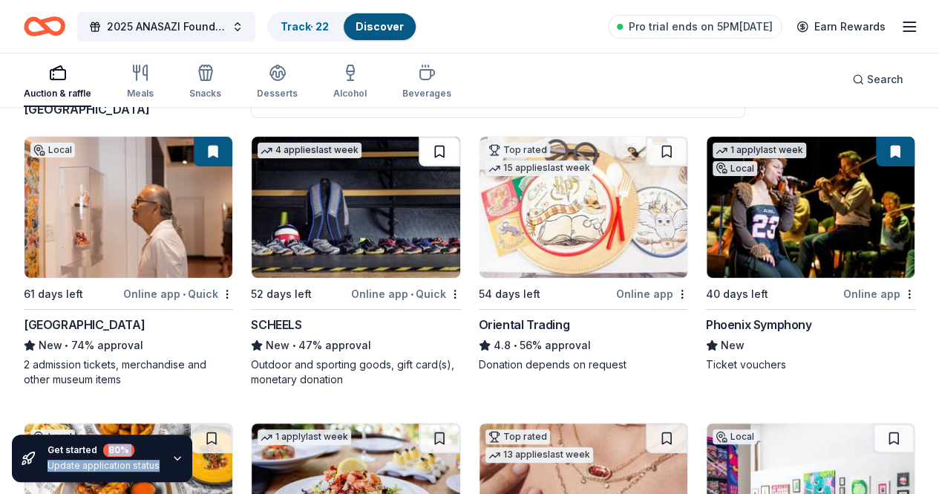
scroll to position [0, 0]
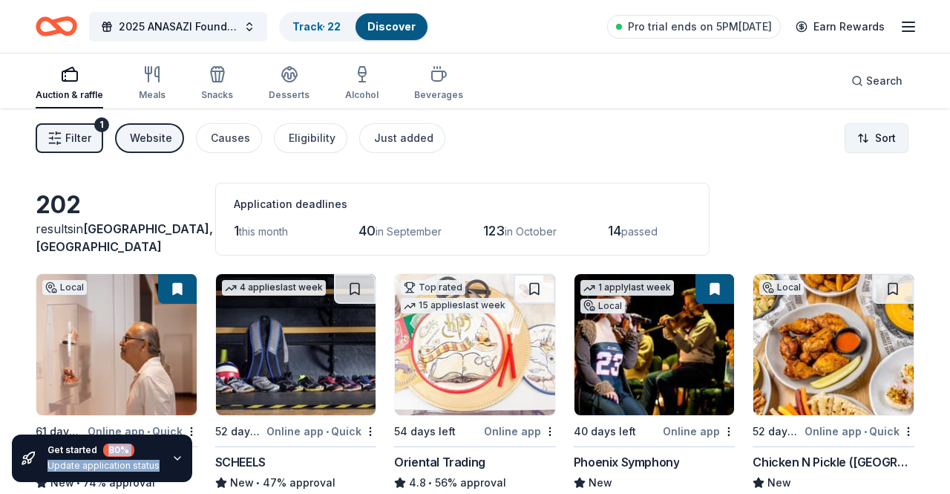
click at [867, 137] on html "2025 ANASAZI Foundation Scholarship Gala Track · 22 Discover Pro trial ends on …" at bounding box center [475, 247] width 950 height 494
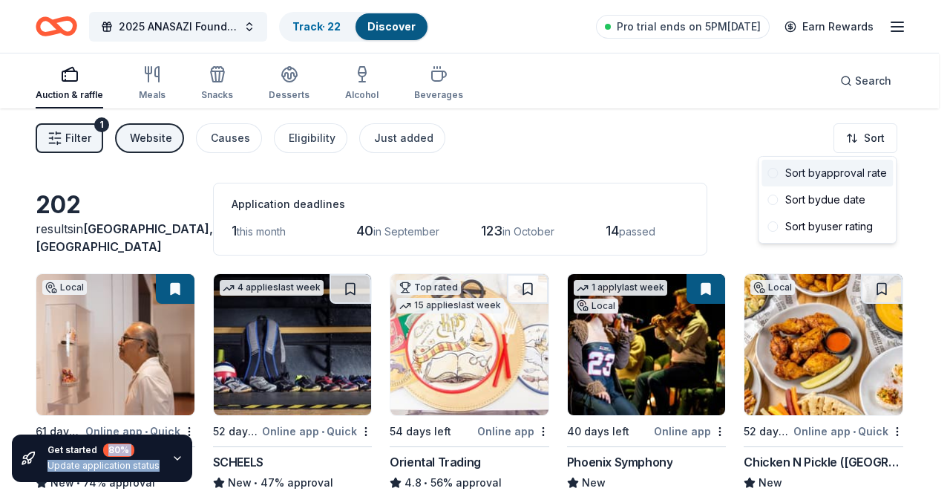
click at [852, 177] on div "Sort by approval rate" at bounding box center [827, 173] width 131 height 27
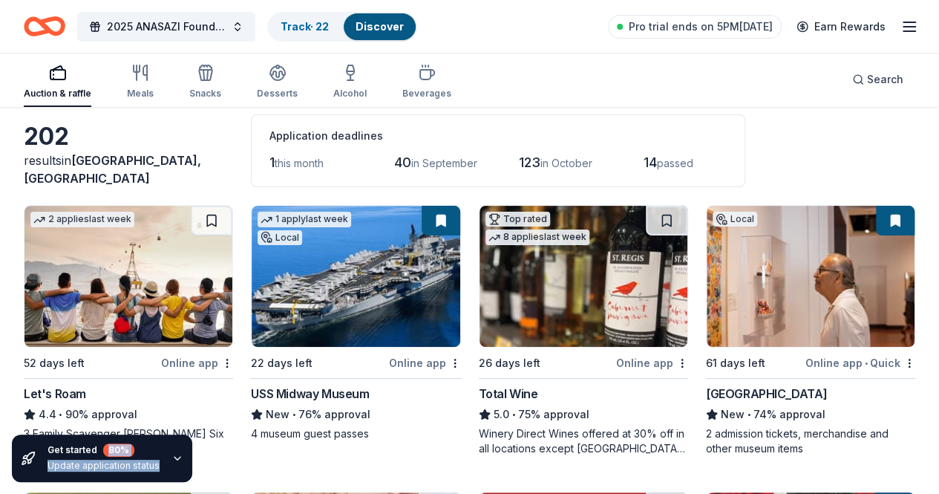
scroll to position [148, 0]
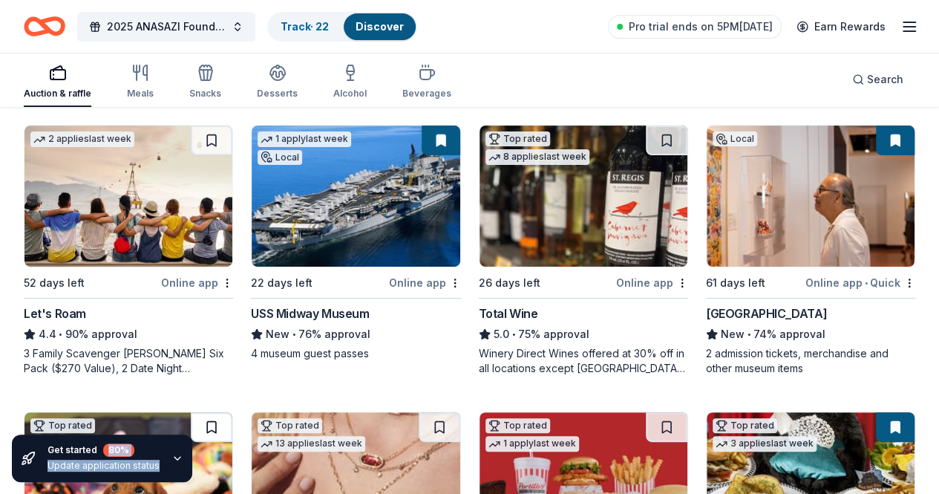
click at [232, 412] on button at bounding box center [212, 427] width 42 height 30
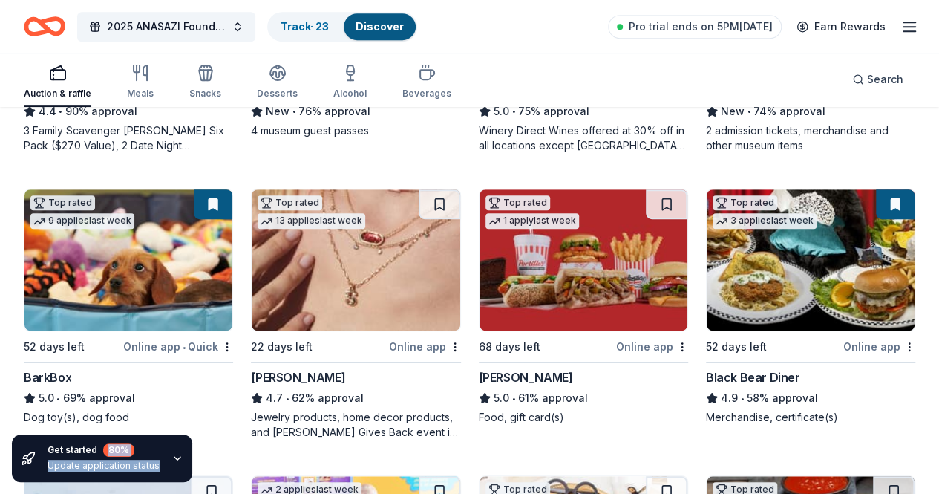
scroll to position [445, 0]
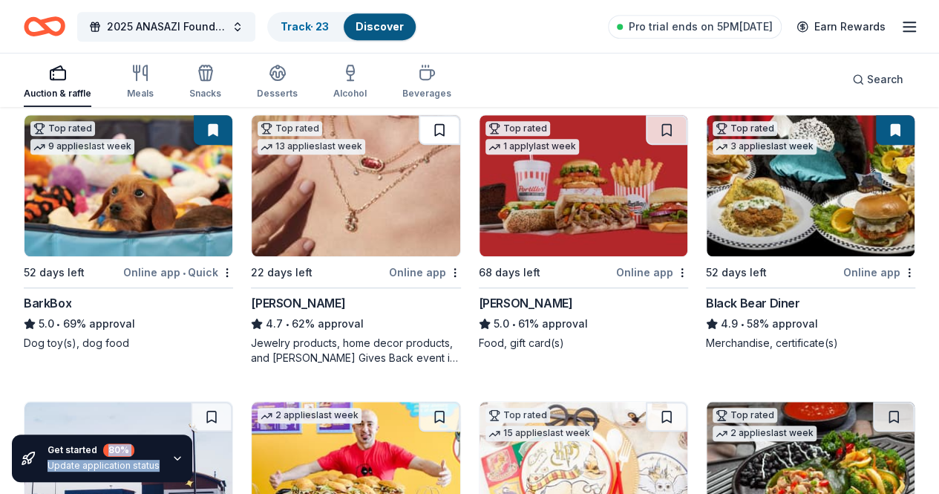
click at [419, 124] on button at bounding box center [440, 130] width 42 height 30
click at [646, 121] on button at bounding box center [667, 130] width 42 height 30
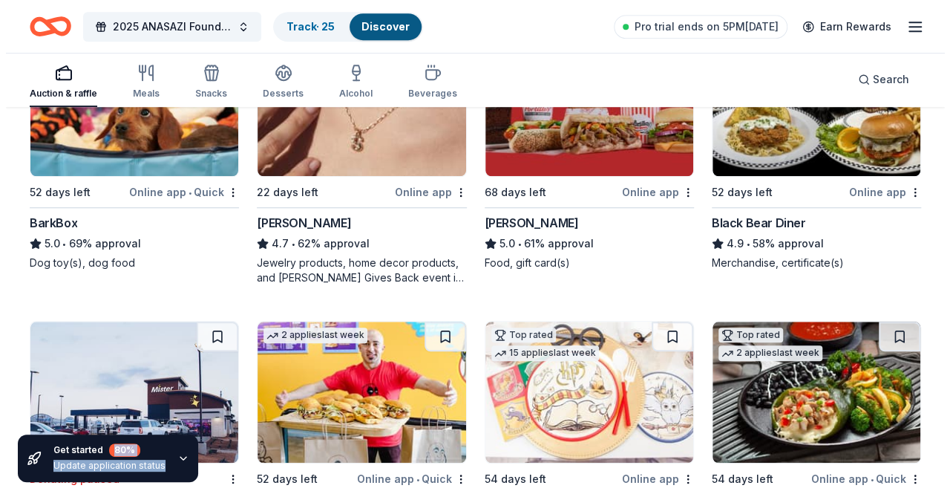
scroll to position [0, 0]
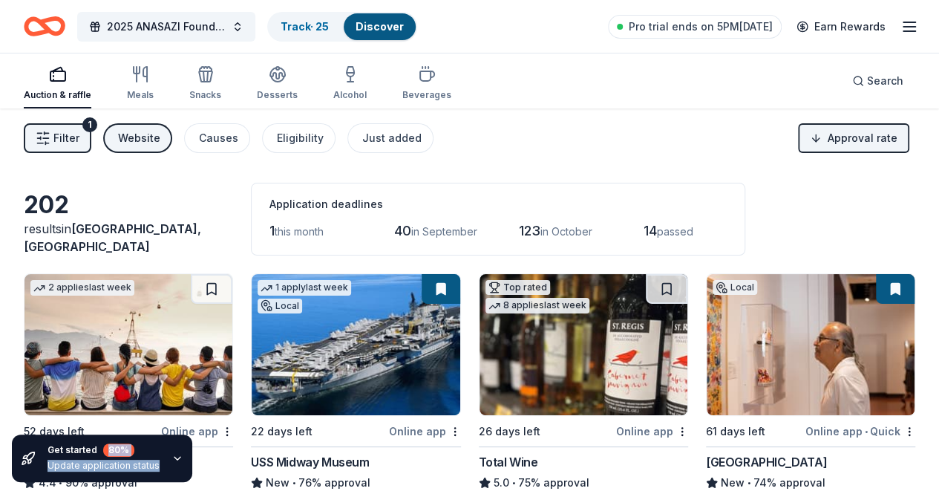
click at [68, 137] on span "Filter" at bounding box center [66, 138] width 26 height 18
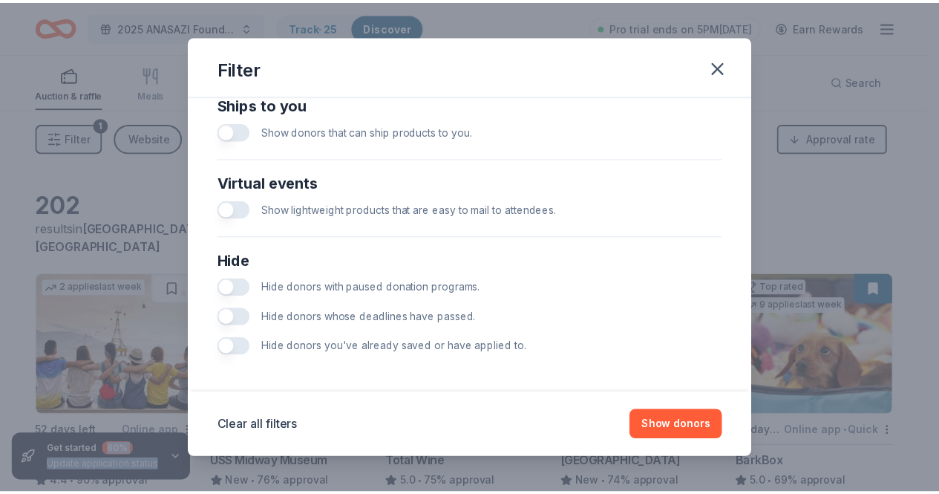
scroll to position [679, 0]
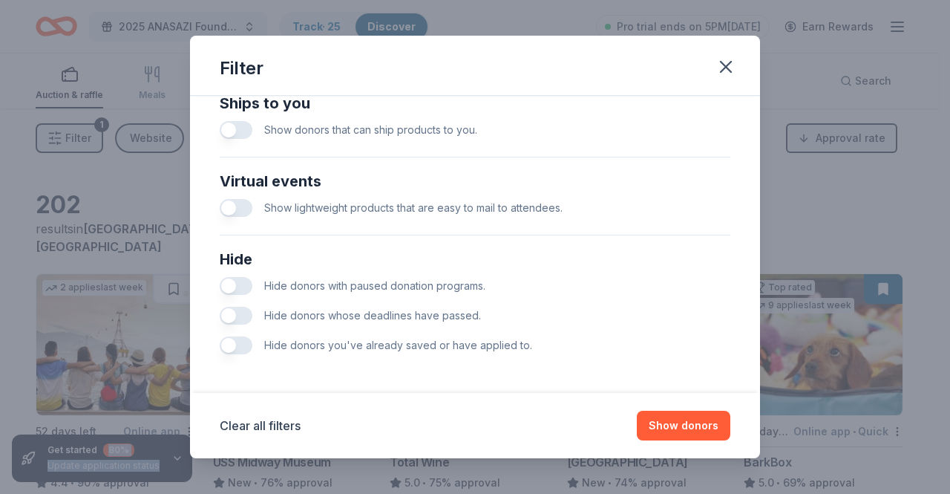
click at [238, 284] on button "button" at bounding box center [236, 286] width 33 height 18
click at [687, 425] on button "Show 178 donors" at bounding box center [674, 426] width 112 height 30
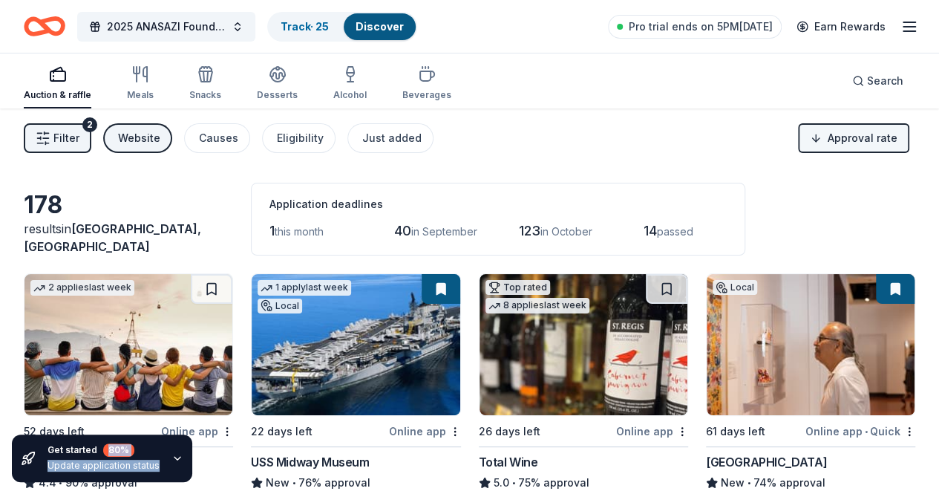
click at [860, 148] on html "2025 ANASAZI Foundation Scholarship Gala Track · 25 Discover Pro trial ends on …" at bounding box center [469, 247] width 939 height 494
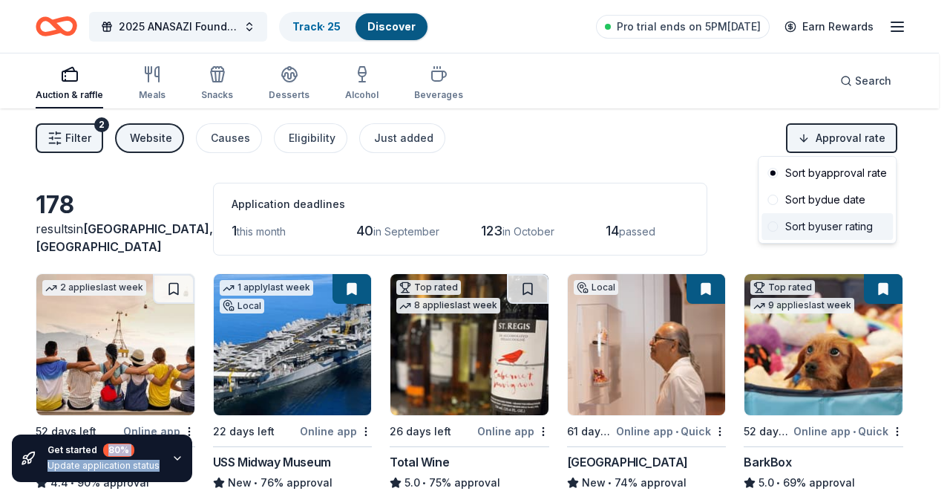
click at [843, 231] on div "Sort by user rating" at bounding box center [827, 226] width 131 height 27
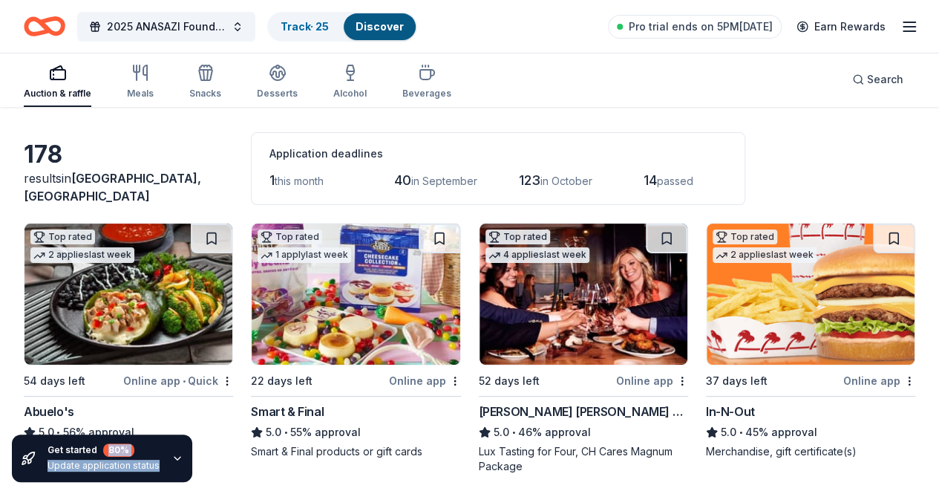
scroll to position [148, 0]
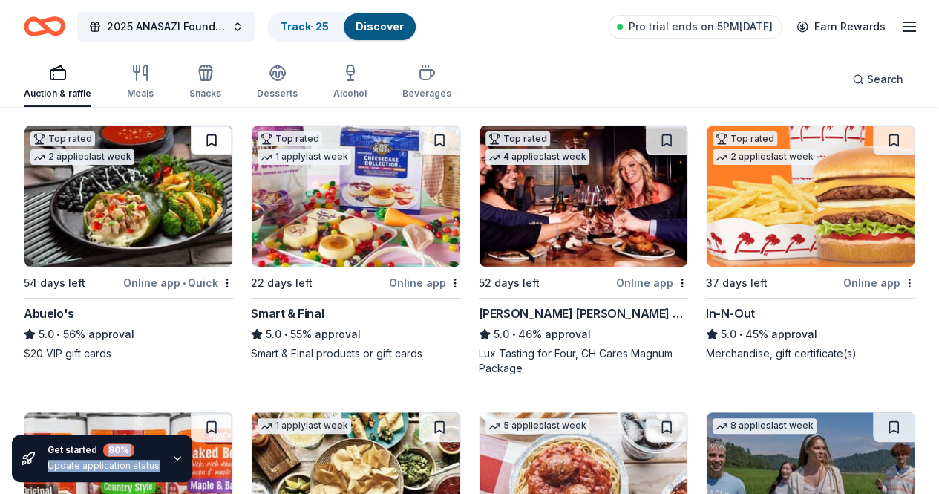
click at [191, 137] on button at bounding box center [212, 140] width 42 height 30
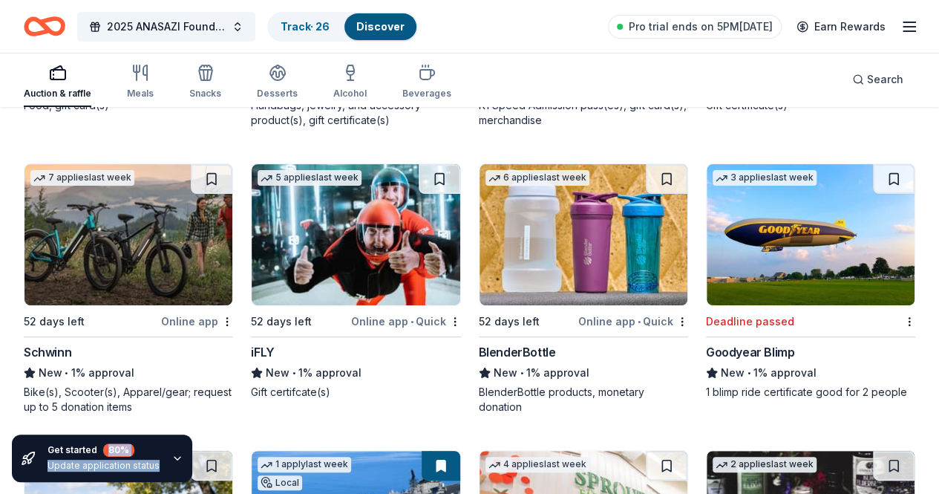
scroll to position [2970, 0]
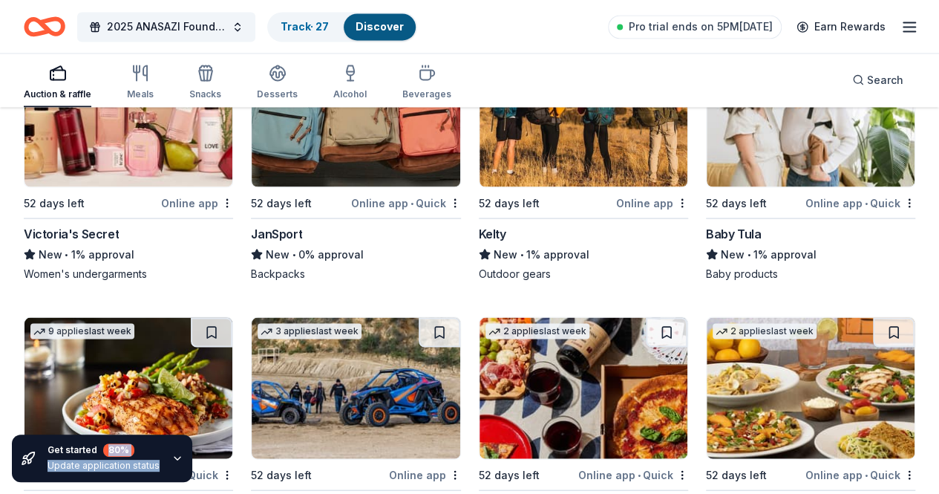
scroll to position [7043, 0]
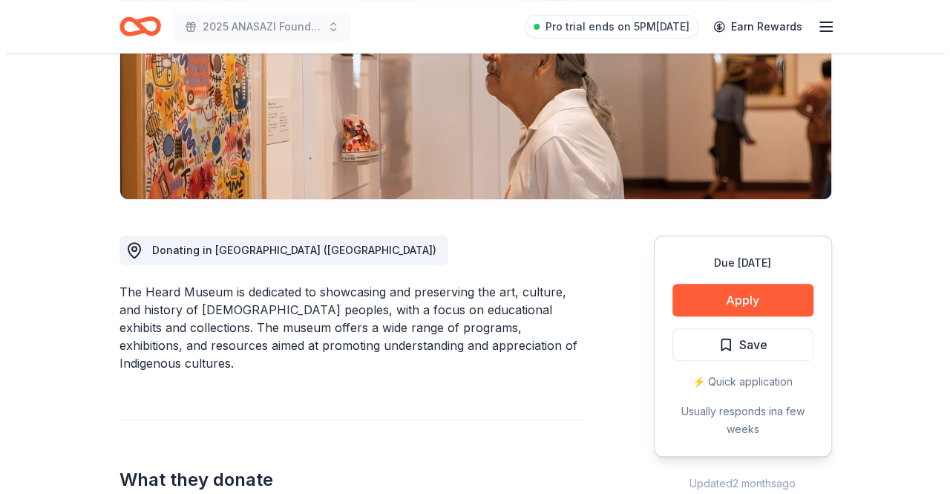
scroll to position [297, 0]
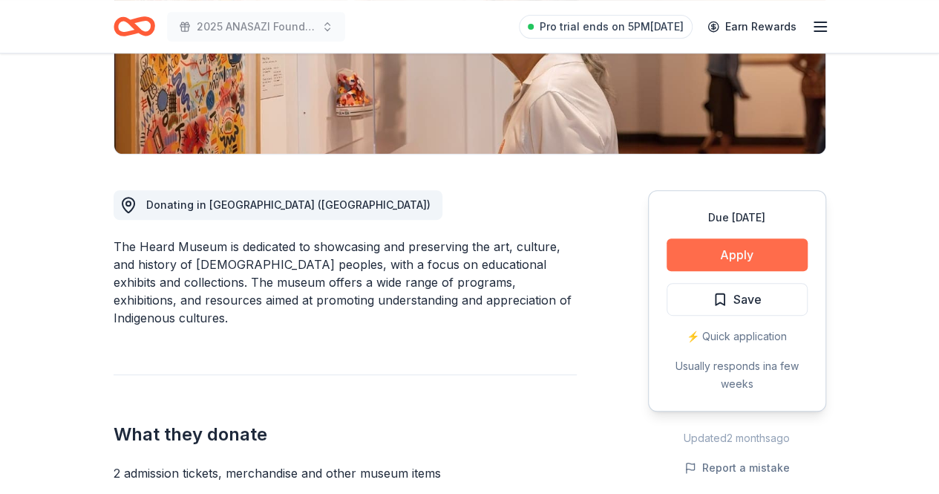
click at [728, 258] on button "Apply" at bounding box center [737, 254] width 141 height 33
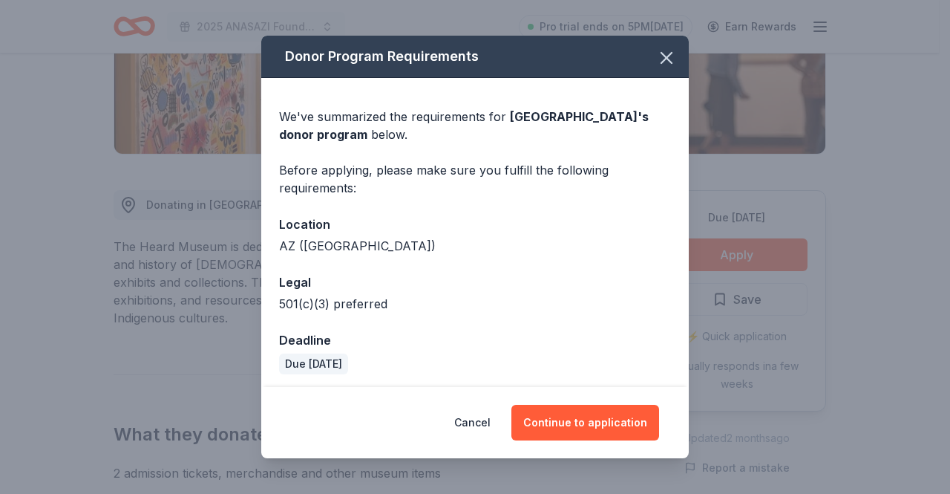
scroll to position [4, 0]
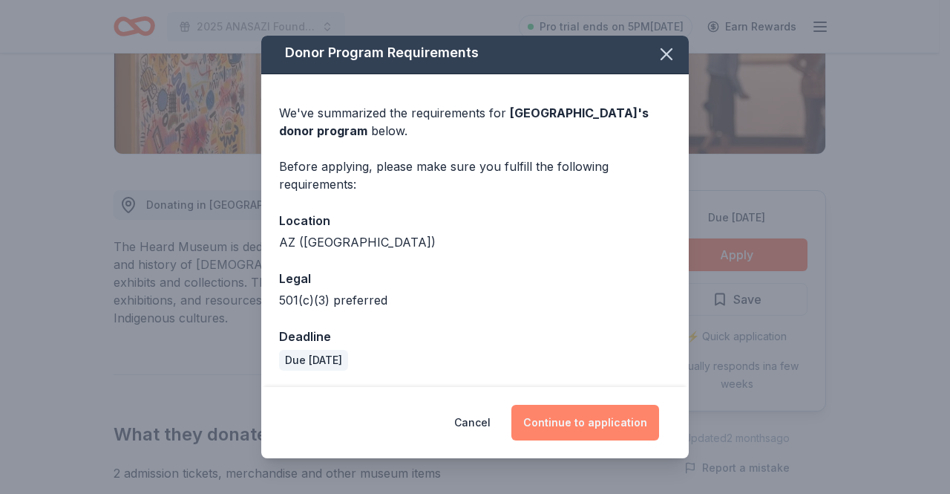
click at [592, 418] on button "Continue to application" at bounding box center [586, 423] width 148 height 36
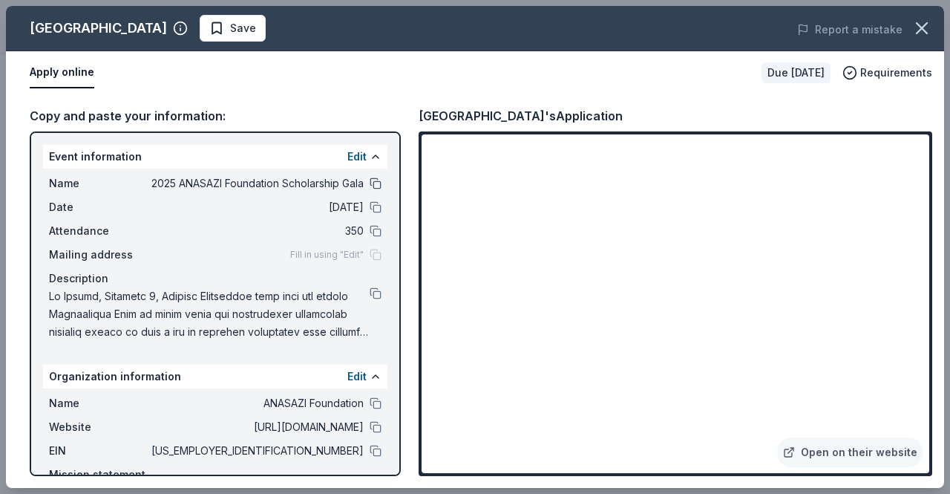
click at [370, 181] on button at bounding box center [376, 183] width 12 height 12
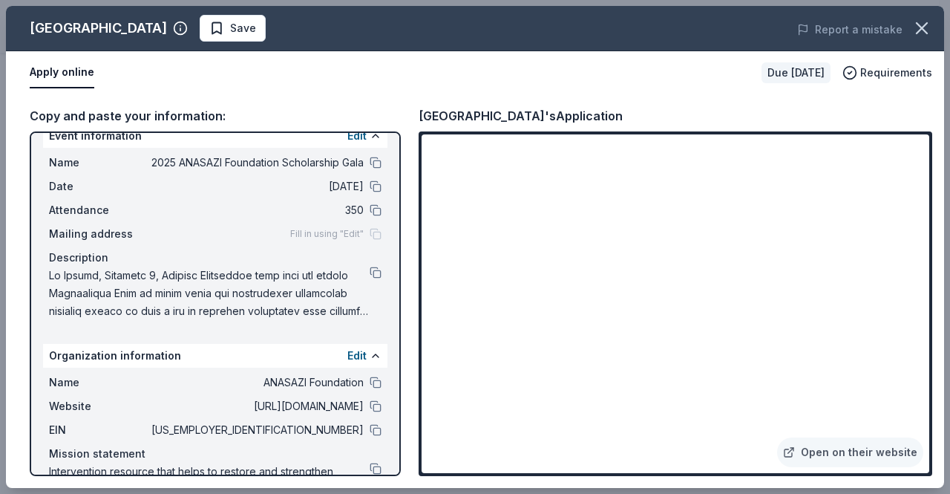
scroll to position [0, 0]
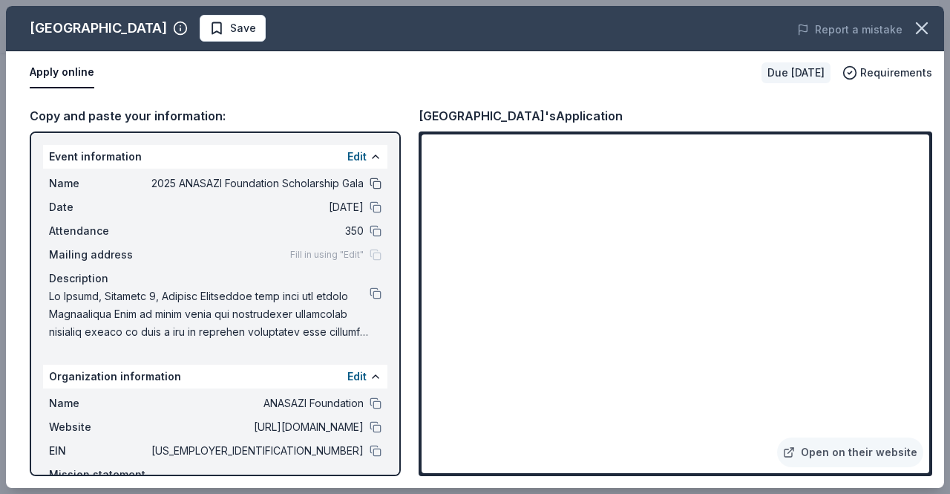
click at [370, 180] on button at bounding box center [376, 183] width 12 height 12
click at [370, 451] on button at bounding box center [376, 451] width 12 height 12
click at [852, 444] on link "Open on their website" at bounding box center [850, 452] width 146 height 30
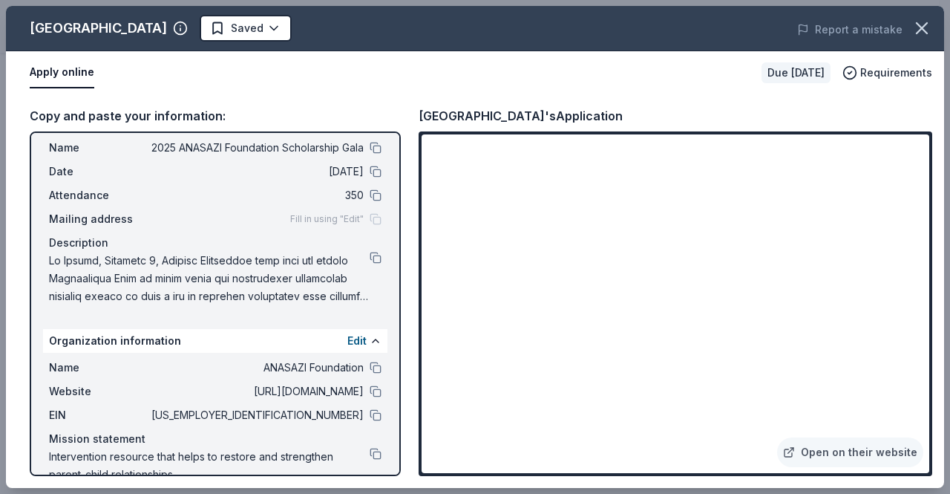
scroll to position [62, 0]
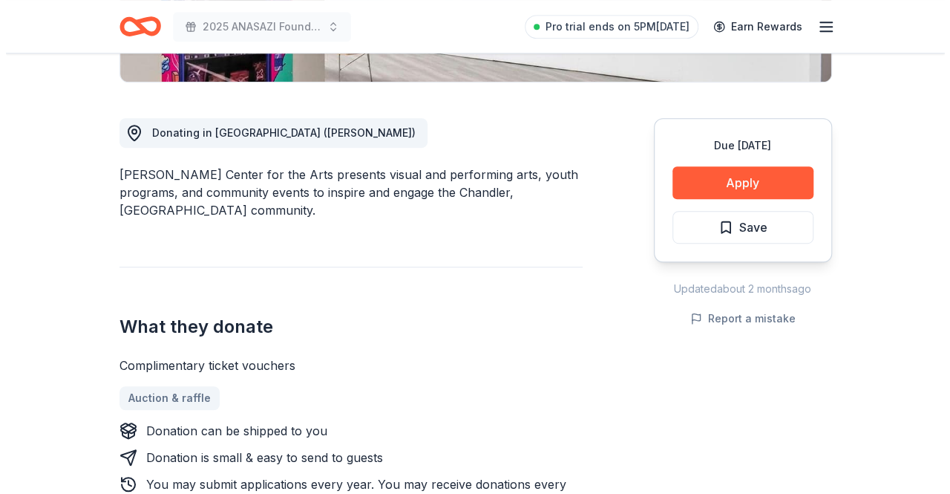
scroll to position [371, 0]
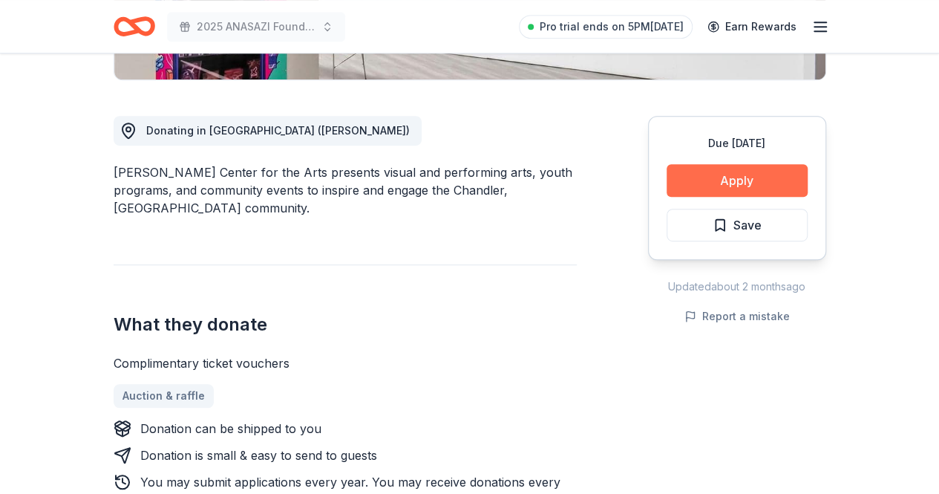
click at [732, 174] on button "Apply" at bounding box center [737, 180] width 141 height 33
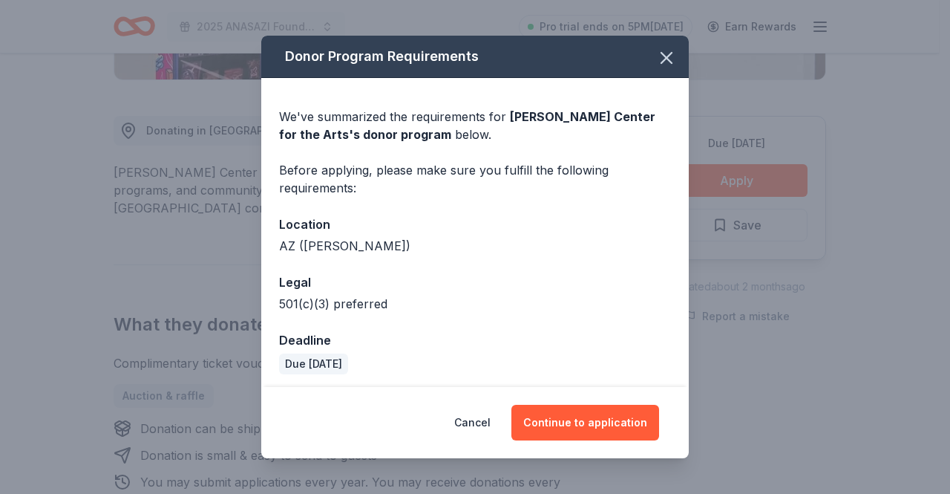
scroll to position [4, 0]
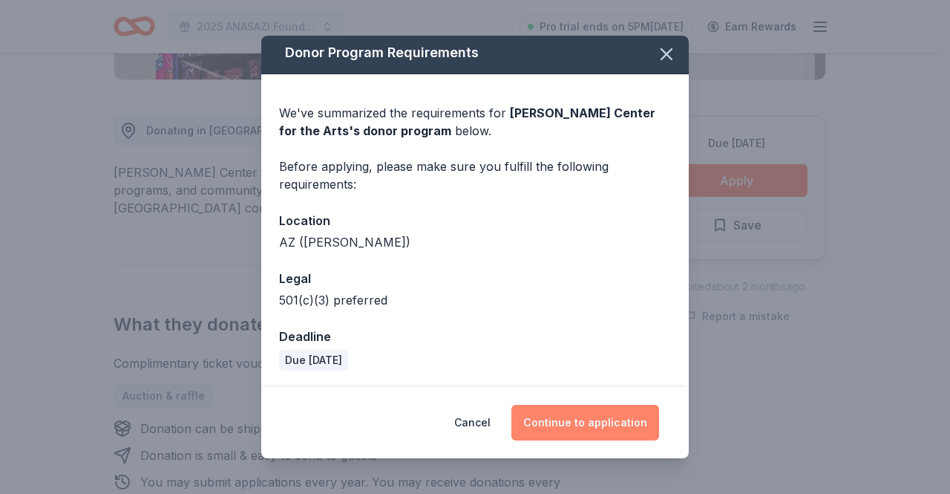
click at [627, 409] on button "Continue to application" at bounding box center [586, 423] width 148 height 36
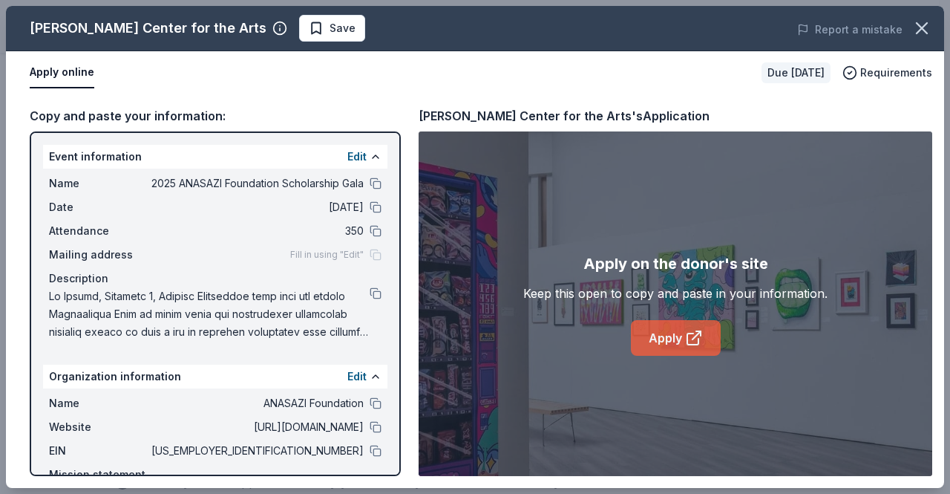
click at [695, 334] on icon at bounding box center [694, 338] width 18 height 18
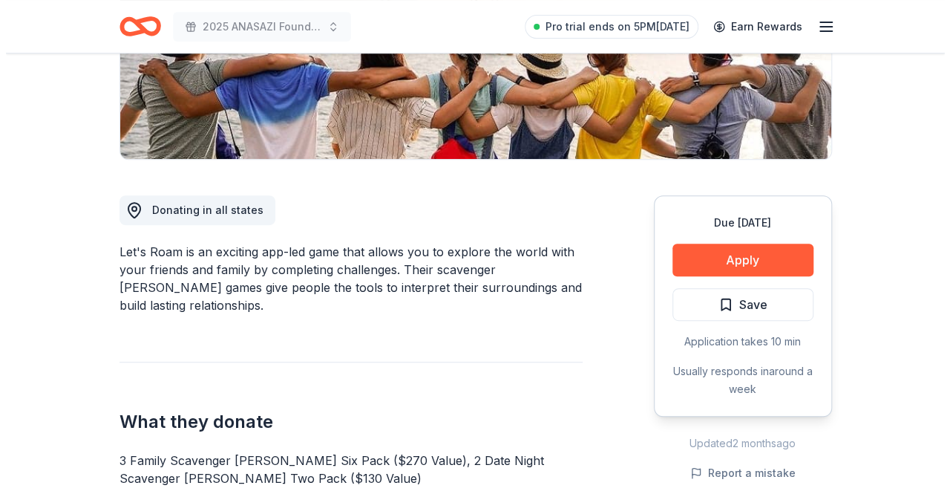
scroll to position [297, 0]
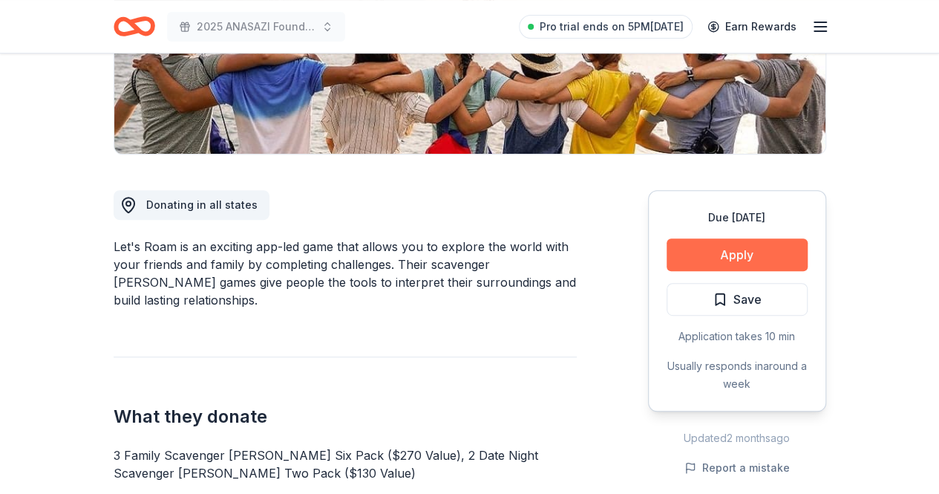
click at [735, 254] on button "Apply" at bounding box center [737, 254] width 141 height 33
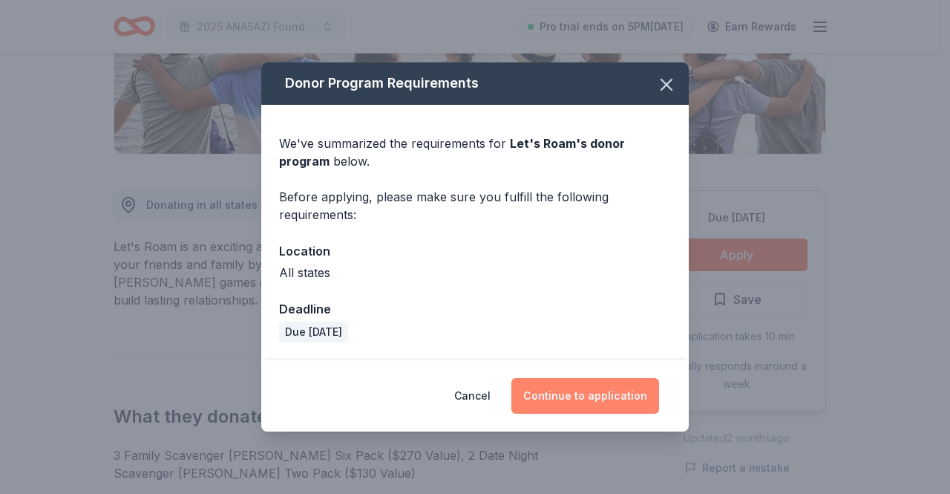
click at [574, 393] on button "Continue to application" at bounding box center [586, 396] width 148 height 36
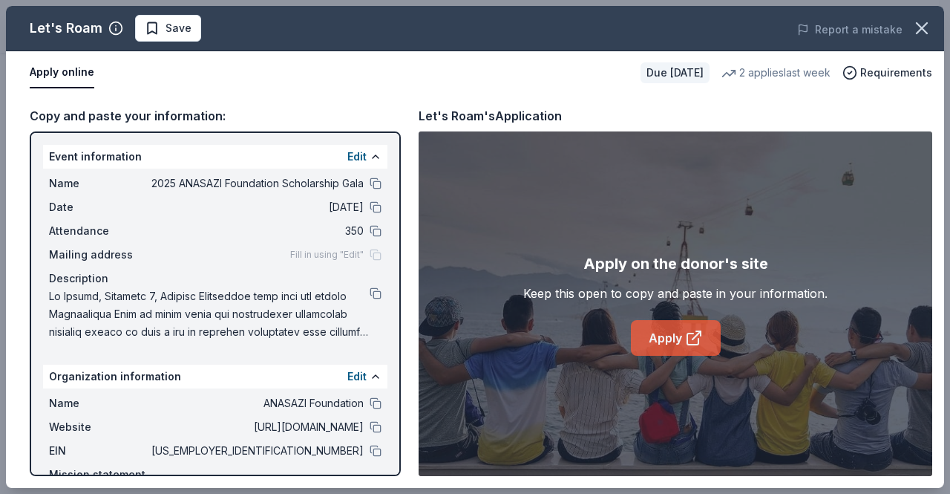
click at [672, 336] on link "Apply" at bounding box center [676, 338] width 90 height 36
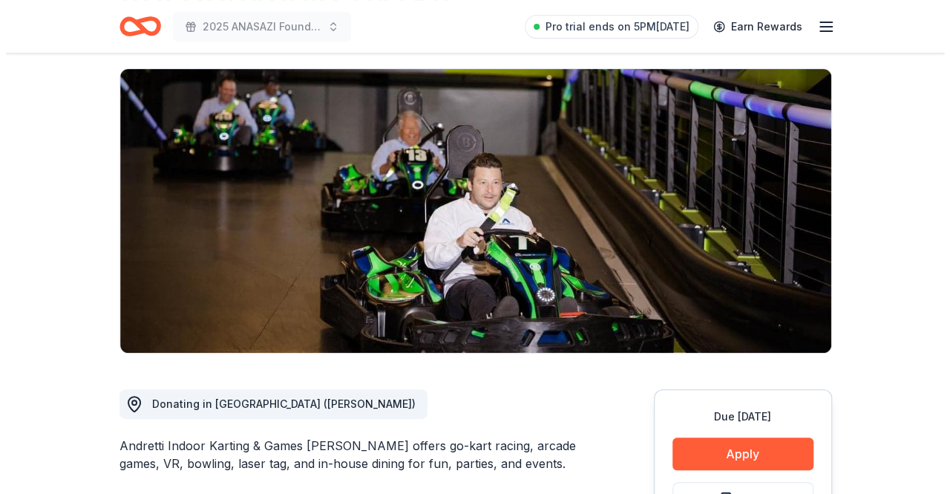
scroll to position [297, 0]
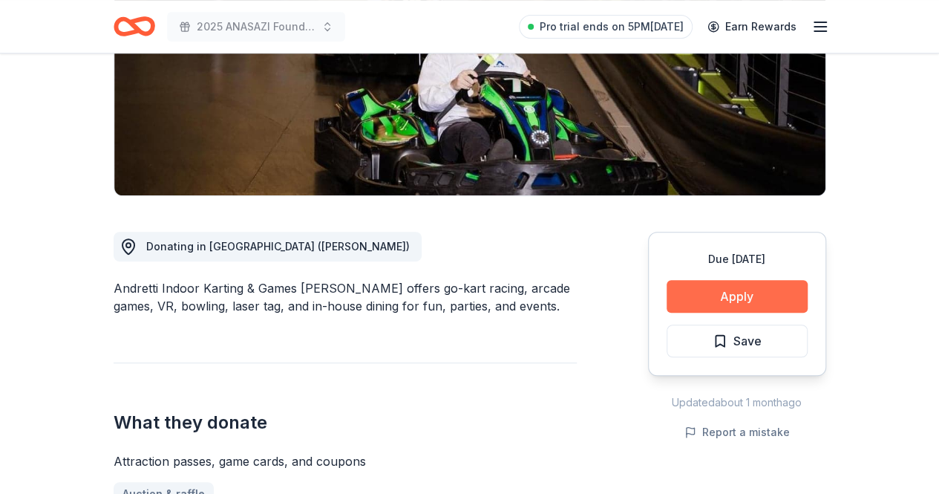
click at [771, 280] on button "Apply" at bounding box center [737, 296] width 141 height 33
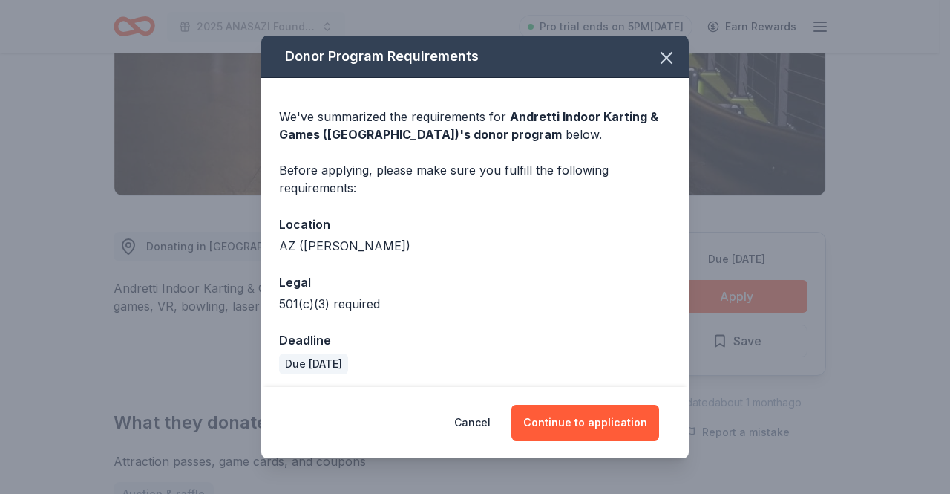
scroll to position [4, 0]
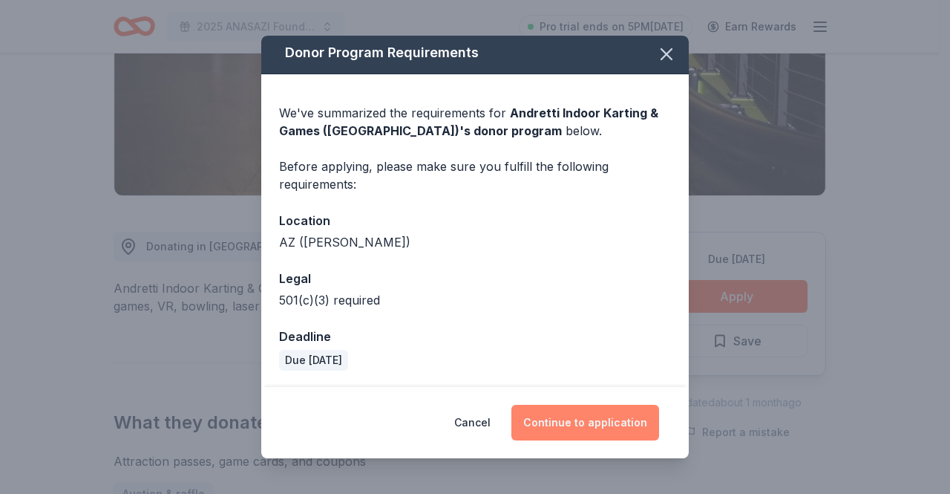
click at [616, 418] on button "Continue to application" at bounding box center [586, 423] width 148 height 36
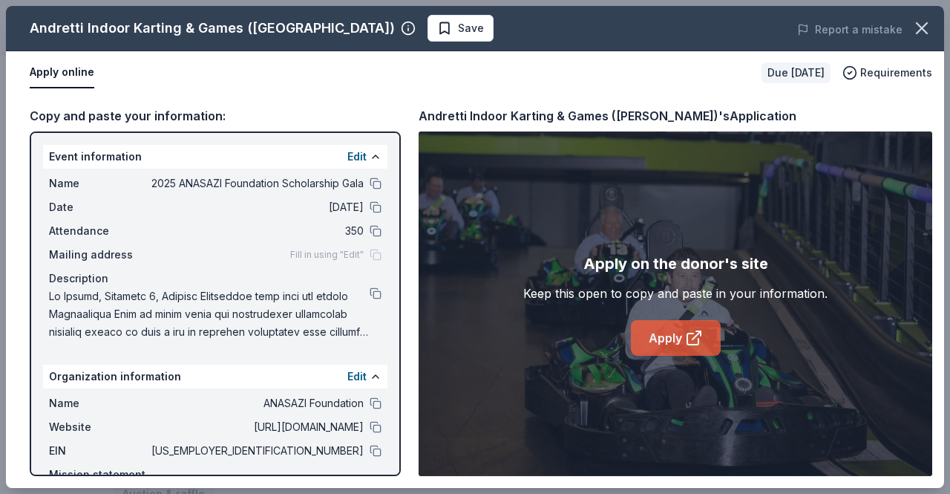
click at [687, 335] on icon at bounding box center [692, 338] width 11 height 11
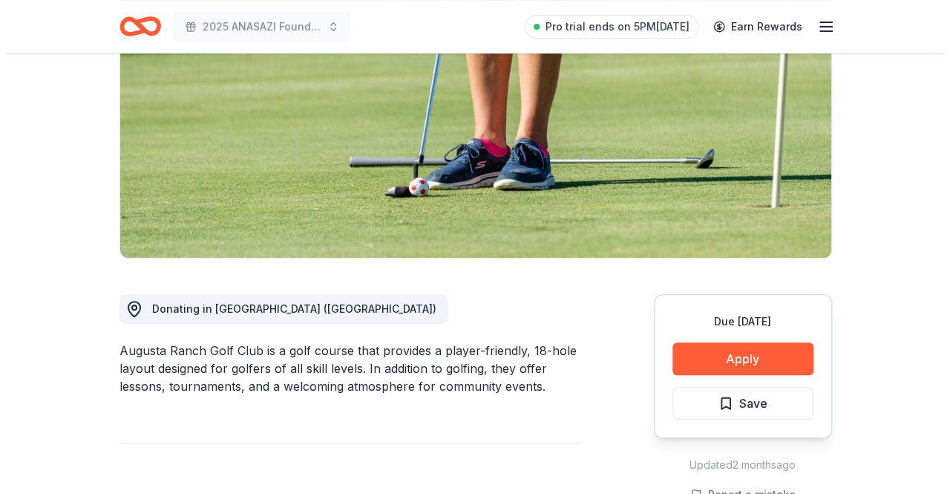
scroll to position [297, 0]
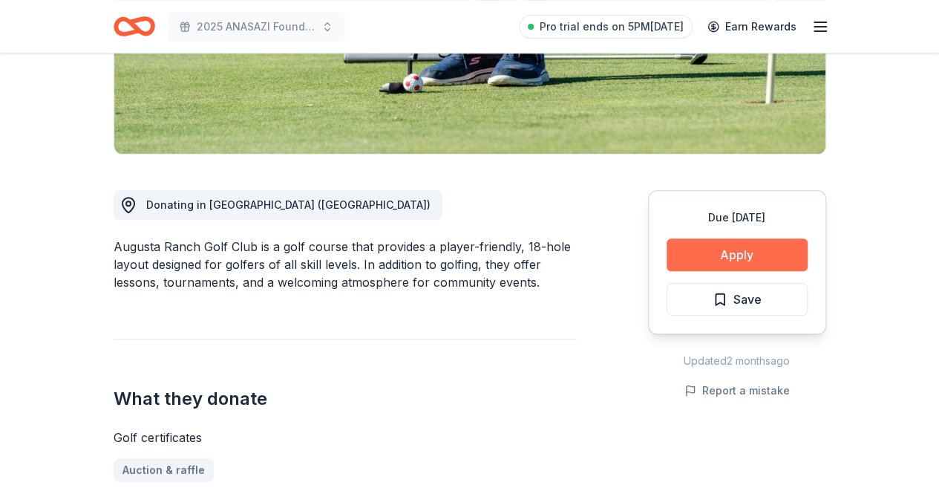
click at [735, 253] on button "Apply" at bounding box center [737, 254] width 141 height 33
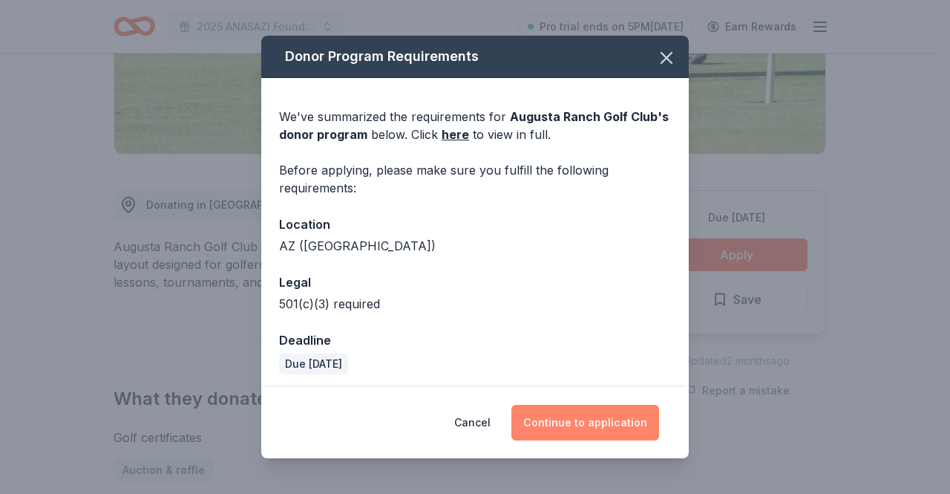
click at [593, 420] on button "Continue to application" at bounding box center [586, 423] width 148 height 36
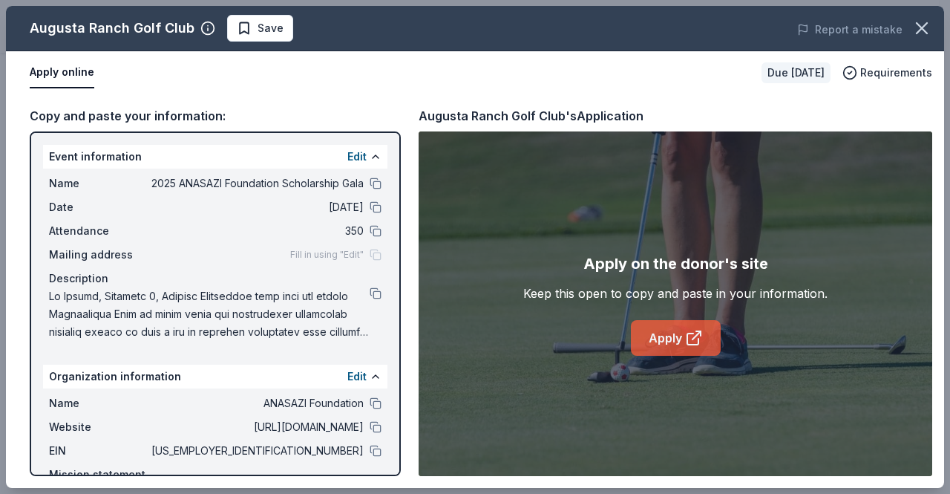
click at [684, 334] on link "Apply" at bounding box center [676, 338] width 90 height 36
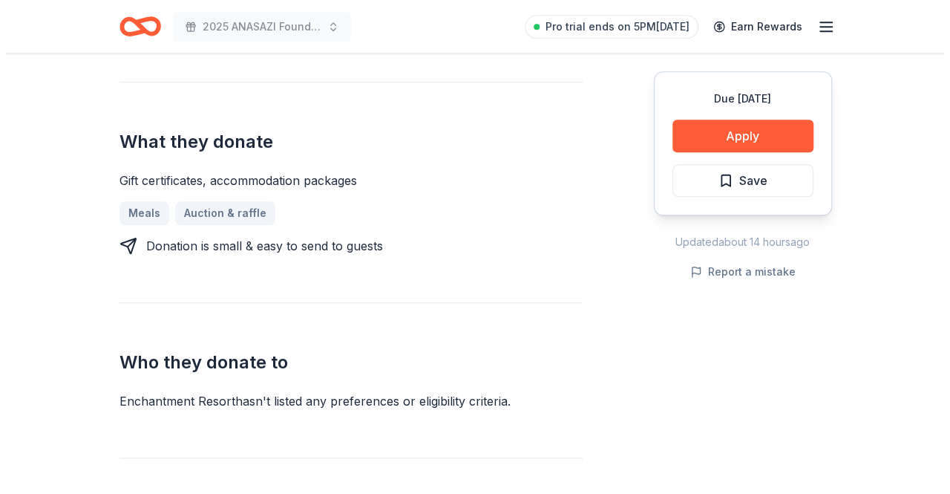
scroll to position [594, 0]
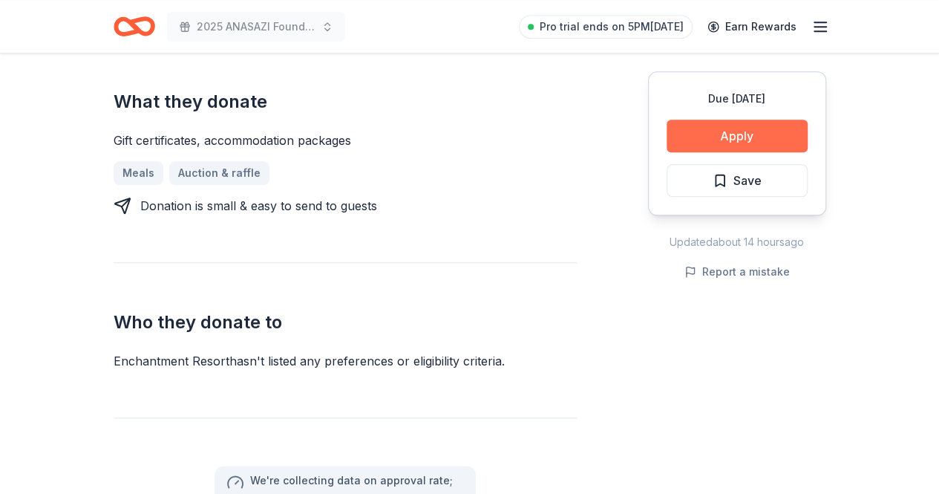
click at [743, 130] on button "Apply" at bounding box center [737, 136] width 141 height 33
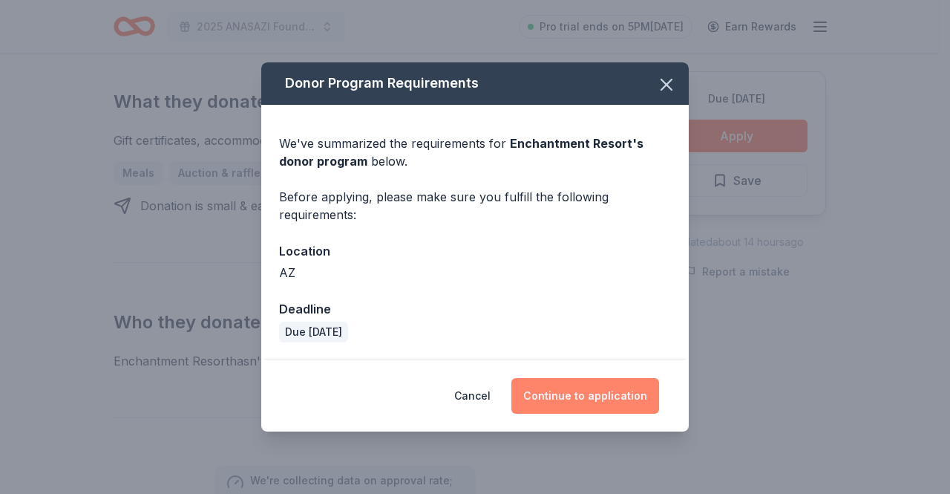
click at [604, 395] on button "Continue to application" at bounding box center [586, 396] width 148 height 36
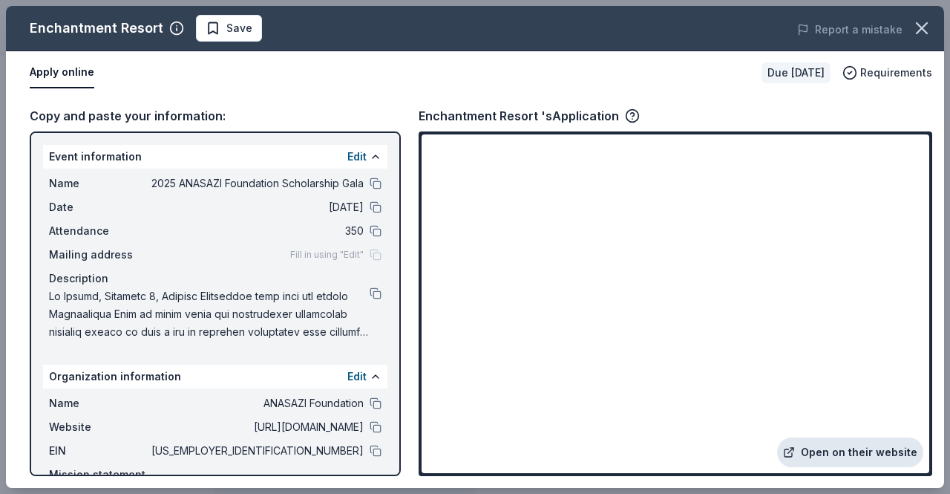
click at [859, 448] on link "Open on their website" at bounding box center [850, 452] width 146 height 30
